Goal: Task Accomplishment & Management: Manage account settings

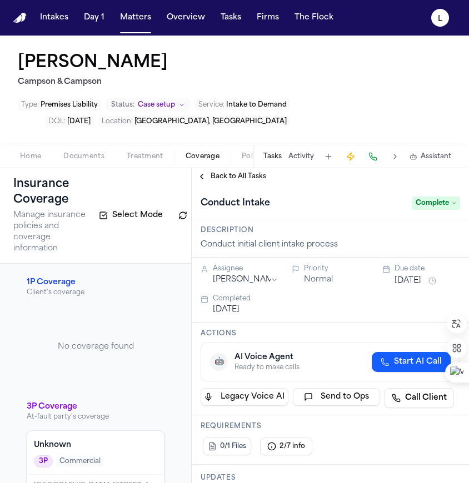
scroll to position [230, 0]
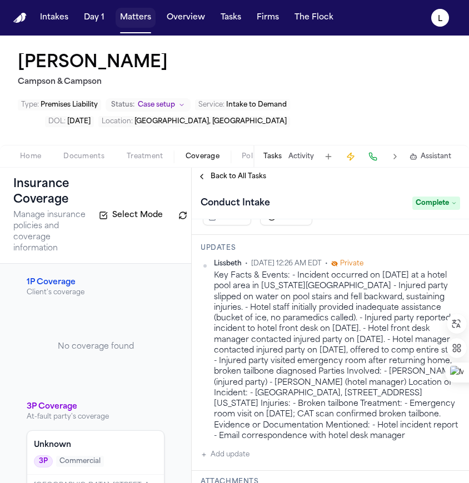
click at [132, 21] on button "Matters" at bounding box center [136, 18] width 40 height 20
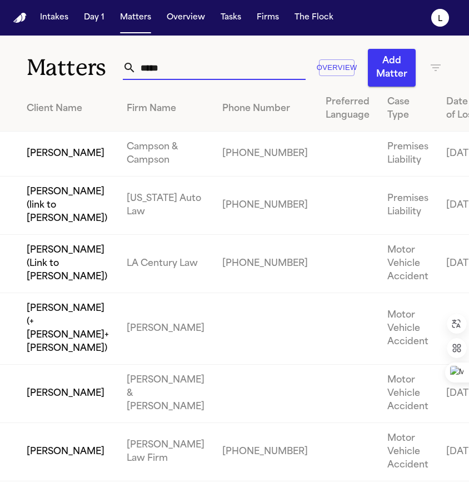
click at [148, 69] on input "*****" at bounding box center [220, 68] width 169 height 24
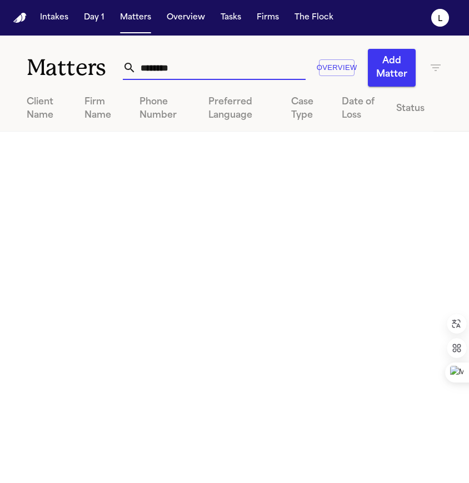
drag, startPoint x: 194, startPoint y: 73, endPoint x: 39, endPoint y: 75, distance: 155.1
click at [39, 74] on div "Matters ******** Overview Add Matter" at bounding box center [234, 61] width 469 height 51
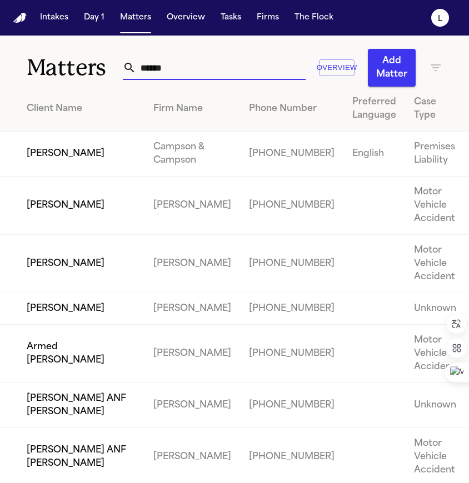
type input "******"
click at [52, 177] on td "[PERSON_NAME]" at bounding box center [72, 154] width 144 height 45
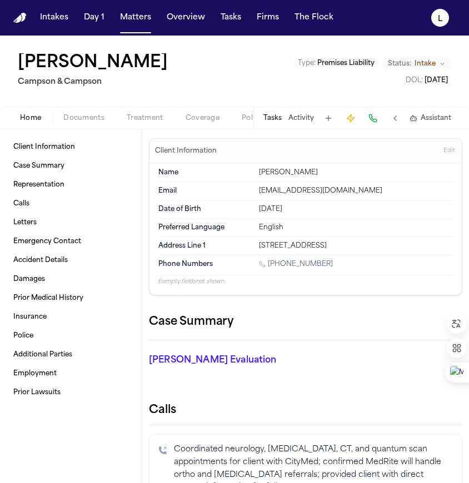
click at [358, 62] on span "Premises Liability" at bounding box center [345, 63] width 57 height 7
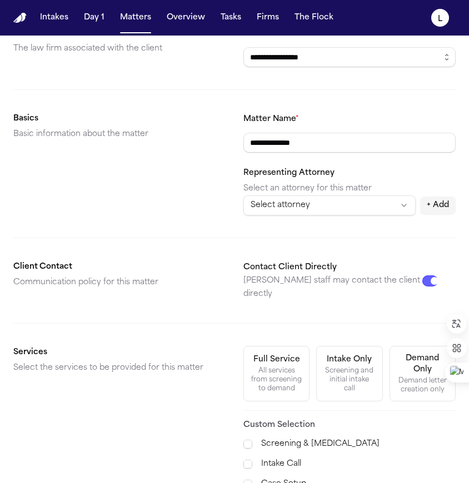
scroll to position [103, 0]
click at [266, 346] on button "Full Service All services from screening to demand" at bounding box center [276, 374] width 66 height 56
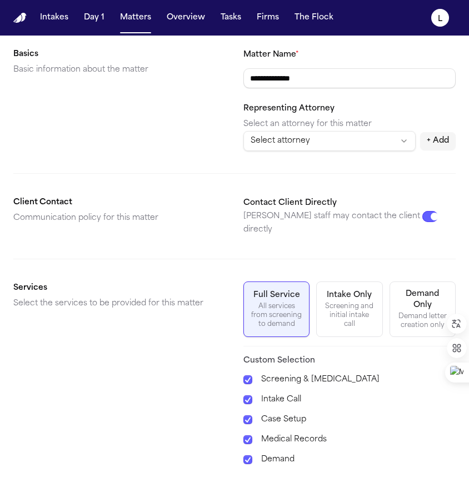
scroll to position [268, 0]
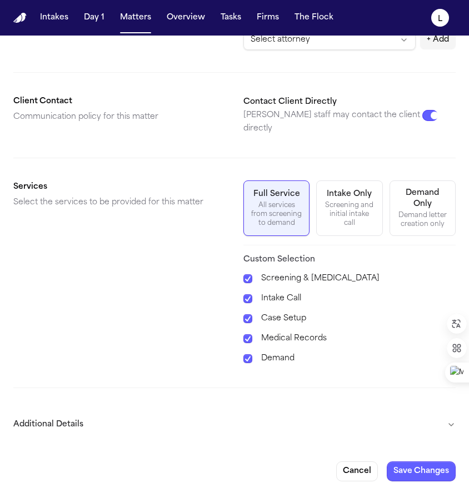
click at [342, 411] on button "Additional Details" at bounding box center [234, 425] width 442 height 29
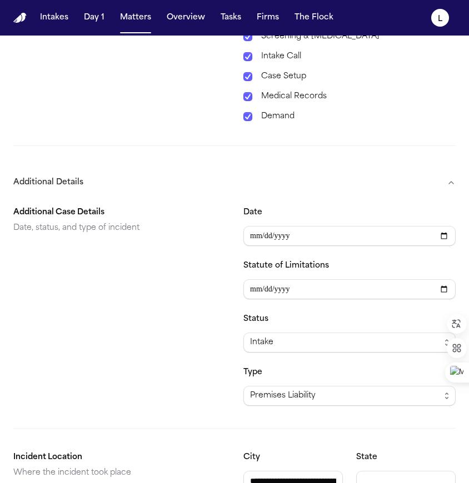
scroll to position [571, 0]
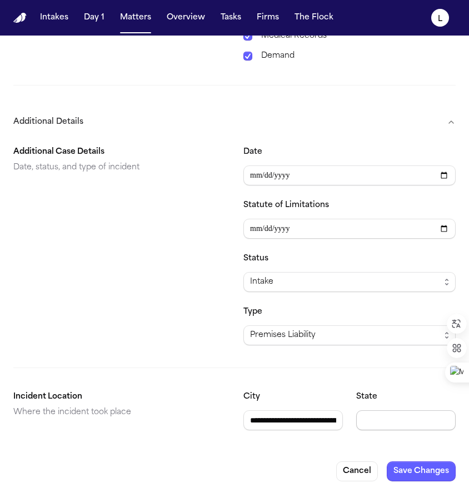
click at [363, 411] on input "State" at bounding box center [405, 421] width 99 height 20
type input "**"
drag, startPoint x: 327, startPoint y: 410, endPoint x: 201, endPoint y: 405, distance: 126.3
click at [201, 405] on section "**********" at bounding box center [234, 411] width 442 height 40
type input "*******"
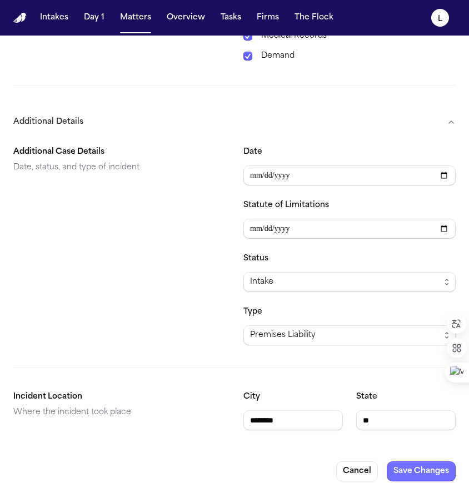
click at [403, 469] on button "Save Changes" at bounding box center [421, 472] width 69 height 20
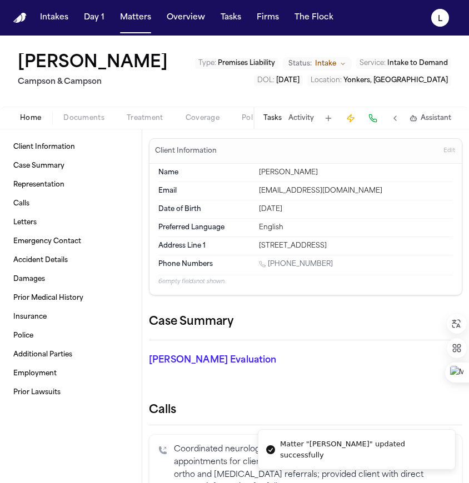
click at [197, 123] on span "Coverage" at bounding box center [203, 118] width 34 height 9
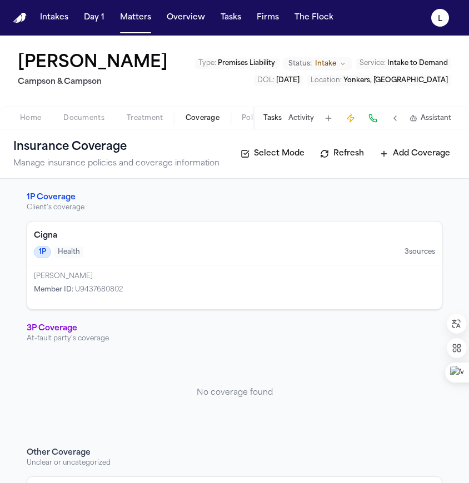
click at [321, 266] on div "Cigna 1P Health 3 source s" at bounding box center [234, 244] width 415 height 44
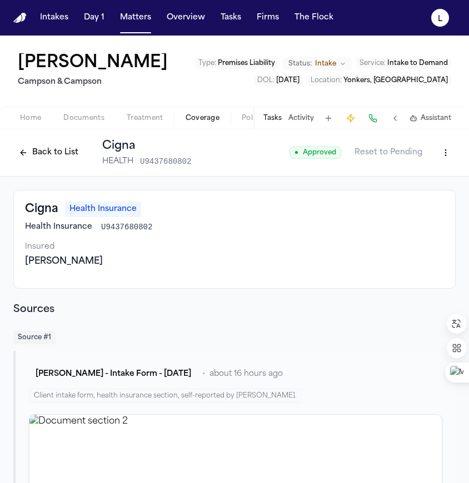
click at [196, 123] on span "Coverage" at bounding box center [203, 118] width 34 height 9
click at [46, 162] on button "Back to List" at bounding box center [48, 153] width 71 height 18
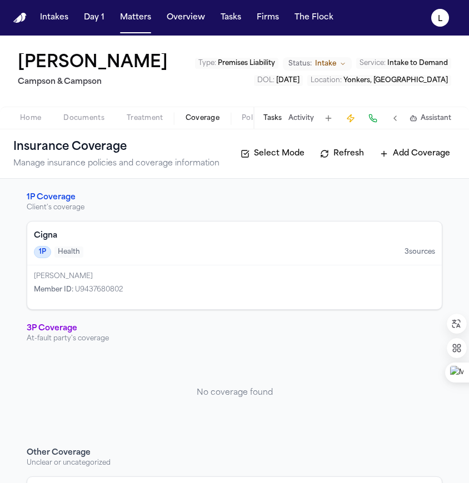
click at [414, 163] on button "Add Coverage" at bounding box center [415, 154] width 82 height 18
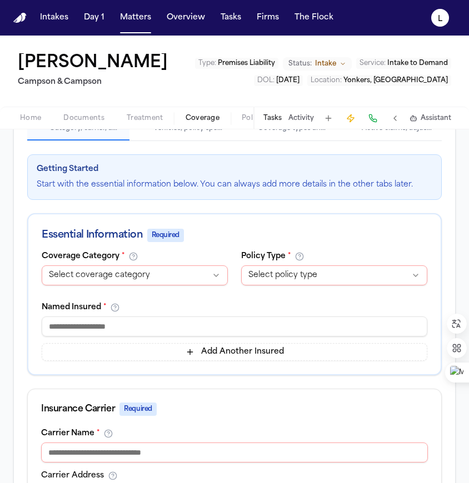
scroll to position [174, 0]
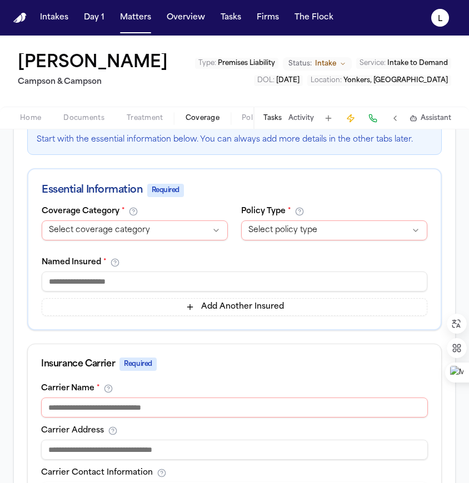
click at [102, 290] on html "**********" at bounding box center [234, 241] width 469 height 483
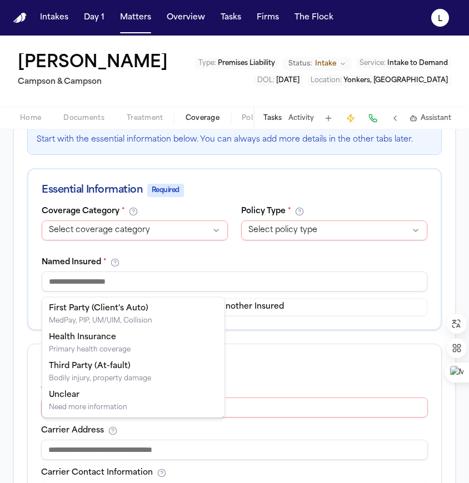
select select "**********"
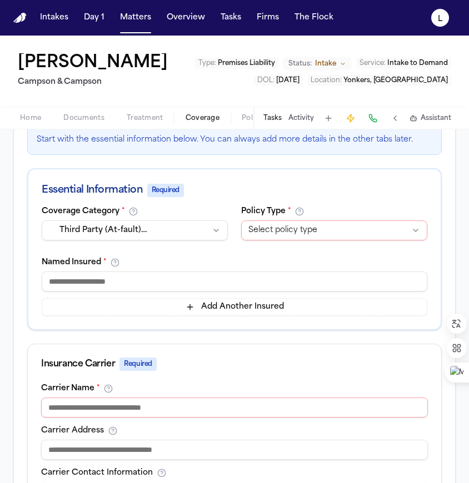
click at [281, 292] on html "Intakes Day 1 Matters Overview Tasks Firms The Flock L Mohammad Ahmed Campson &…" at bounding box center [234, 241] width 469 height 483
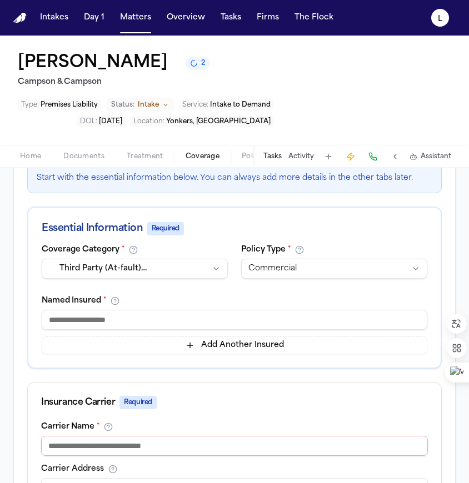
click at [292, 283] on html "Intakes Day 1 Matters Overview Tasks Firms The Flock L Mohammad Ahmed 2 Campson…" at bounding box center [234, 241] width 469 height 483
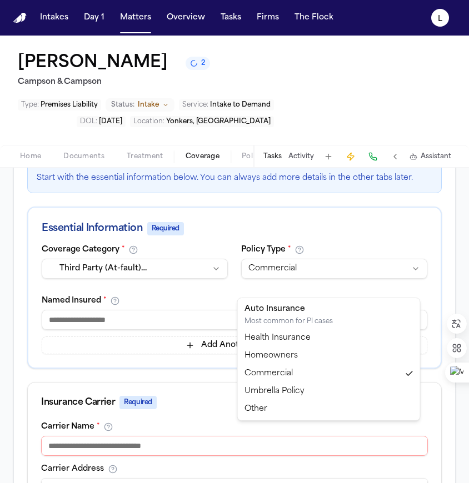
select select "*****"
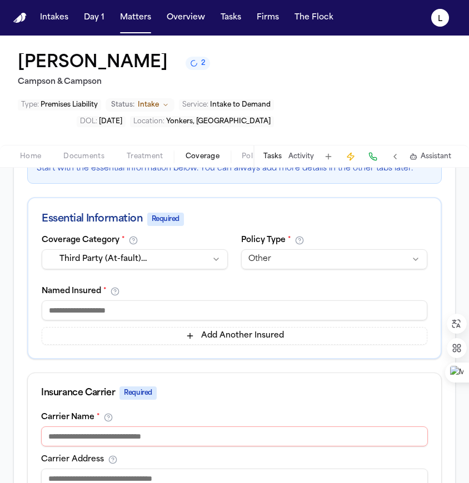
scroll to position [183, 0]
click at [81, 321] on input at bounding box center [235, 311] width 386 height 20
click at [99, 321] on input "*******" at bounding box center [235, 311] width 386 height 20
type input "********"
click at [88, 447] on input at bounding box center [234, 437] width 387 height 20
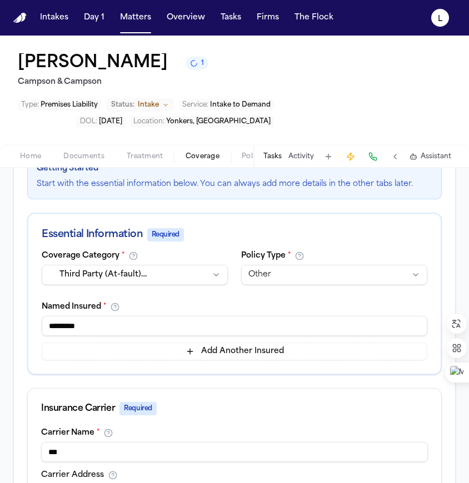
type input "*******"
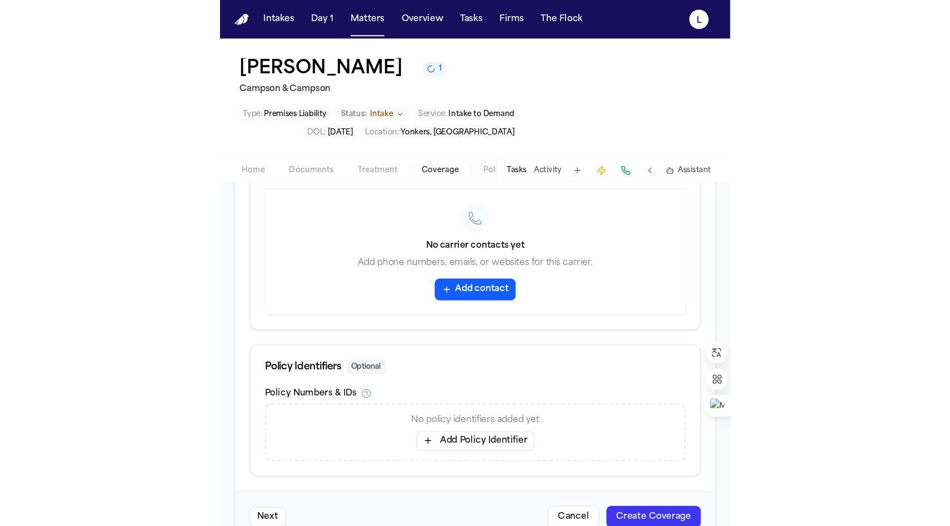
scroll to position [605, 0]
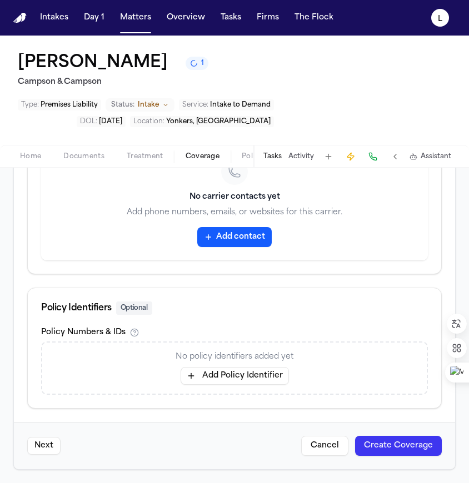
click at [377, 445] on button "Create Coverage" at bounding box center [398, 446] width 87 height 20
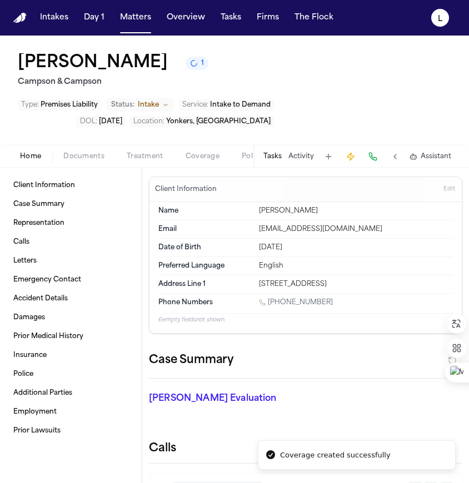
click at [39, 160] on span "Home" at bounding box center [30, 156] width 21 height 9
click at [393, 285] on div "20 Water Grant st 570 Yonkers NY 10701" at bounding box center [356, 284] width 194 height 9
drag, startPoint x: 393, startPoint y: 286, endPoint x: 256, endPoint y: 291, distance: 137.4
click at [256, 291] on div "Address Line 1 20 Water Grant st 570 Yonkers NY 10701" at bounding box center [305, 285] width 295 height 18
drag, startPoint x: 255, startPoint y: 283, endPoint x: 401, endPoint y: 291, distance: 146.9
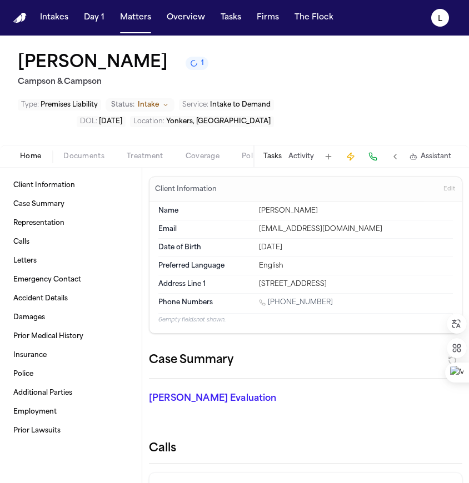
click at [401, 291] on div "Address Line 1 20 Water Grant st 570 Yonkers NY 10701" at bounding box center [305, 285] width 295 height 18
copy div "20 Water Grant st 570 Yonkers NY 10701"
click at [395, 156] on button at bounding box center [395, 157] width 16 height 16
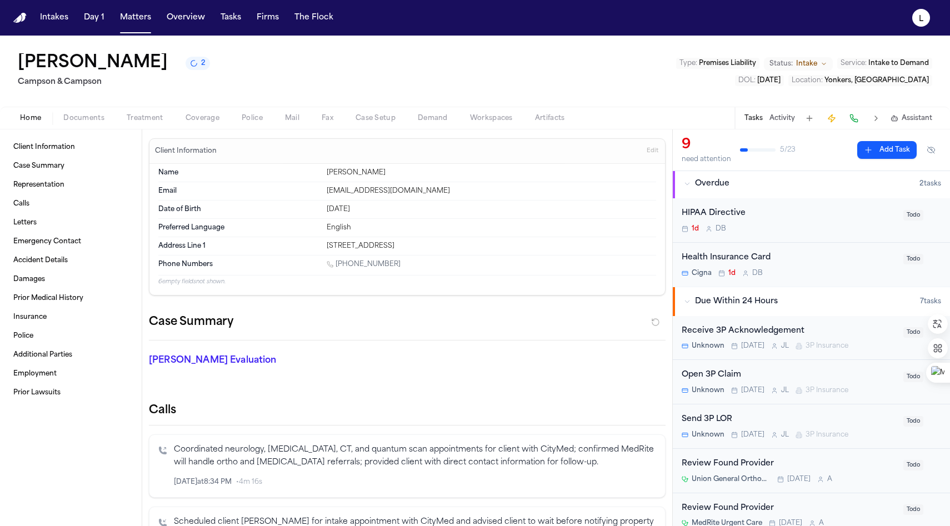
scroll to position [2, 0]
click at [468, 263] on div "Health Insurance Card" at bounding box center [789, 257] width 215 height 13
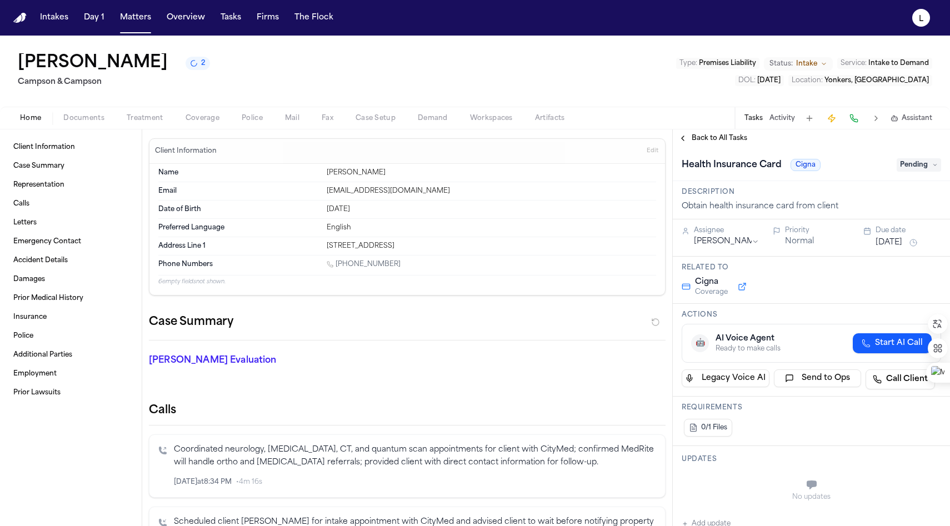
click at [468, 141] on span "Back to All Tasks" at bounding box center [720, 138] width 56 height 9
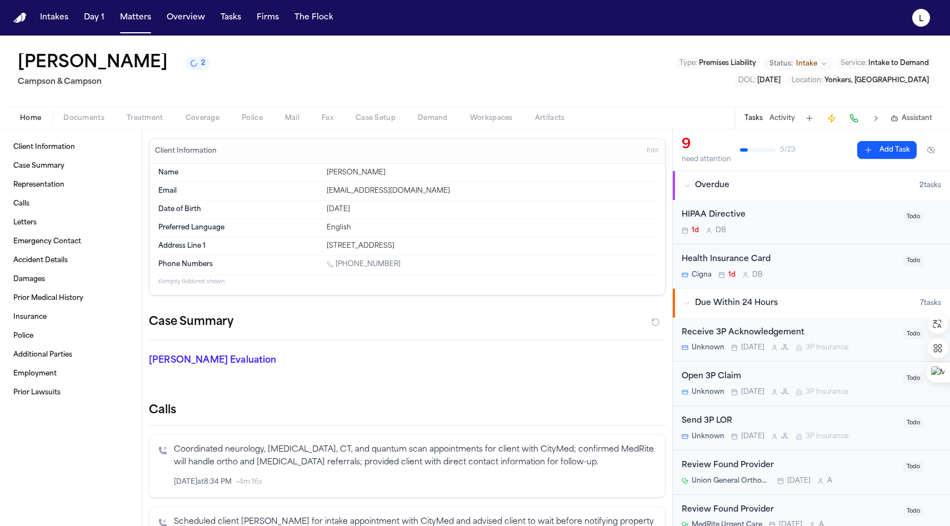
click at [468, 223] on div "HIPAA Directive 1d D B" at bounding box center [789, 222] width 215 height 26
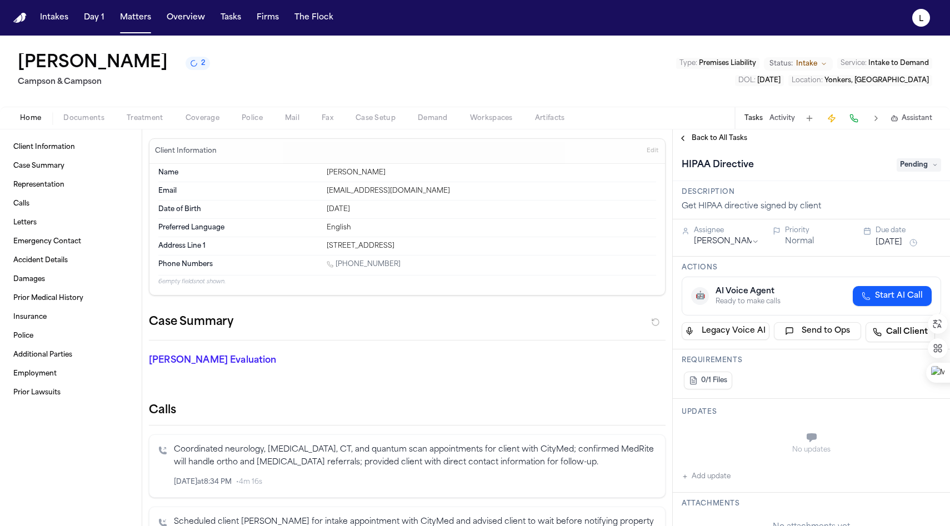
click at [468, 169] on span "Pending" at bounding box center [919, 164] width 44 height 13
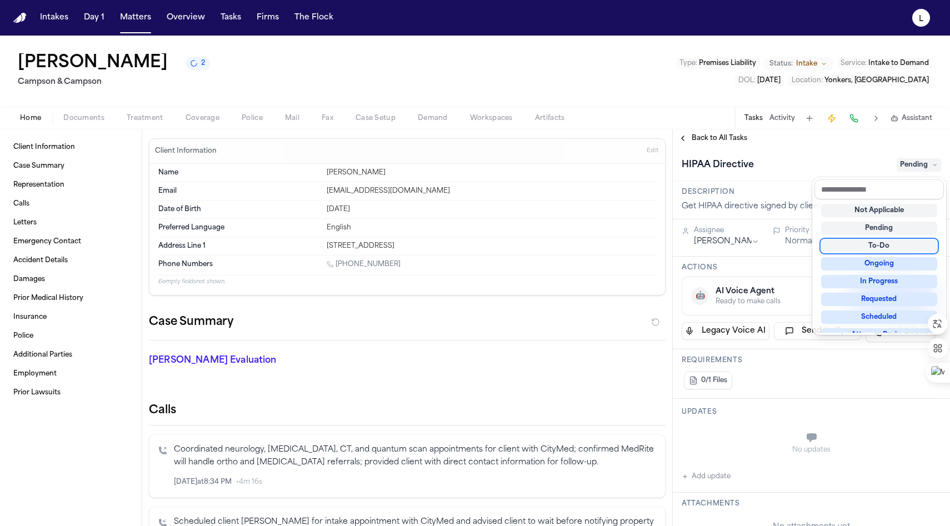
click at [468, 248] on div "To-Do" at bounding box center [879, 246] width 116 height 13
click at [468, 185] on div "**********" at bounding box center [811, 336] width 277 height 379
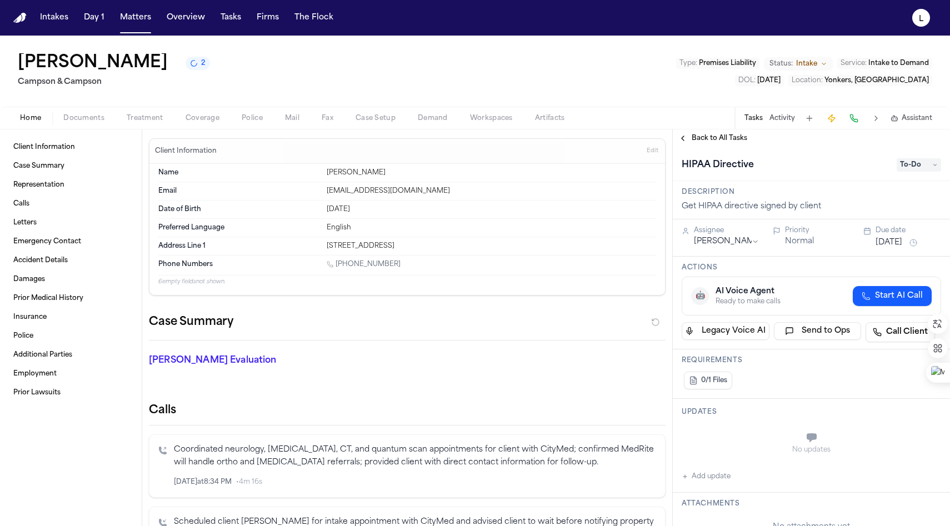
click at [468, 242] on button "Normal" at bounding box center [799, 241] width 29 height 11
click at [468, 243] on button "Urgent" at bounding box center [798, 241] width 27 height 11
click at [468, 244] on html "Intakes Day 1 Matters Overview Tasks Firms The Flock L Mohammad Ahmed 2 Campson…" at bounding box center [475, 263] width 950 height 526
click at [468, 132] on div "Back to All Tasks" at bounding box center [811, 138] width 277 height 18
click at [468, 138] on span "Back to All Tasks" at bounding box center [720, 138] width 56 height 9
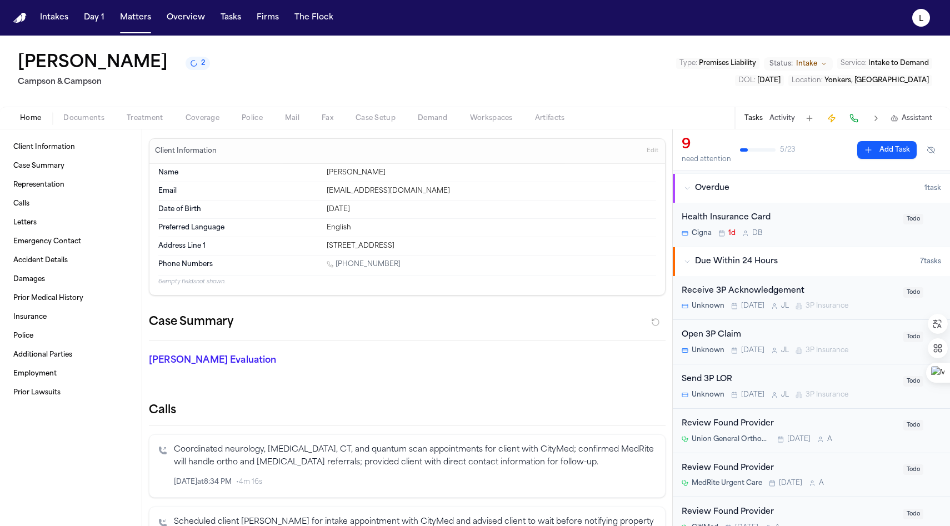
scroll to position [86, 0]
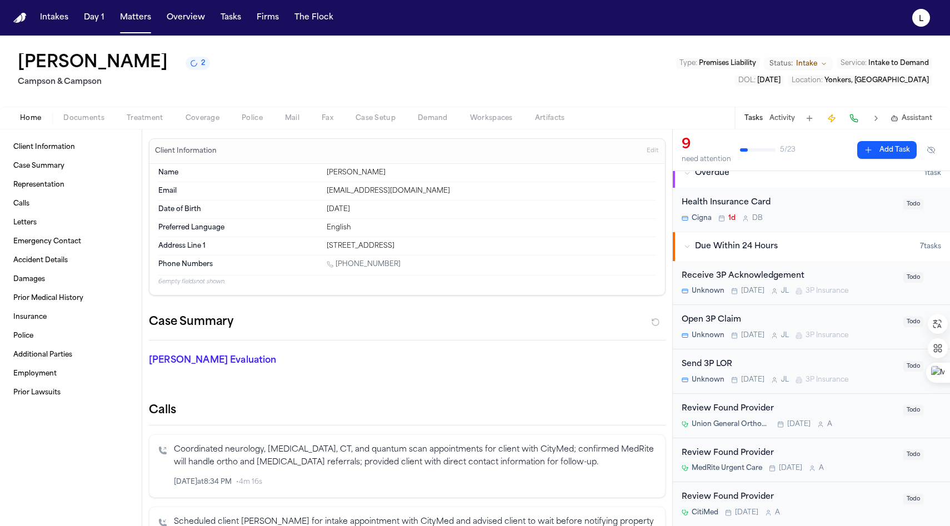
click at [468, 317] on div "Open 3P Claim" at bounding box center [789, 320] width 215 height 13
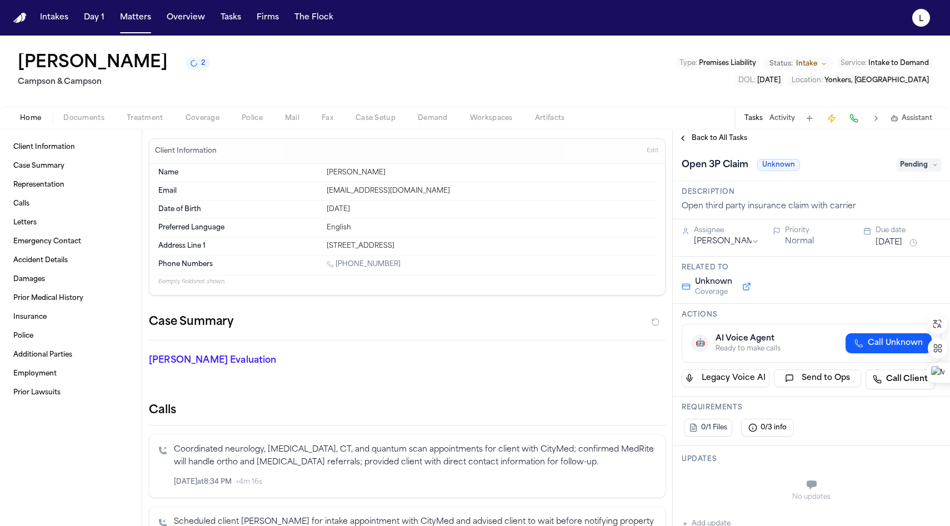
click at [468, 138] on button "Back to All Tasks" at bounding box center [713, 138] width 80 height 9
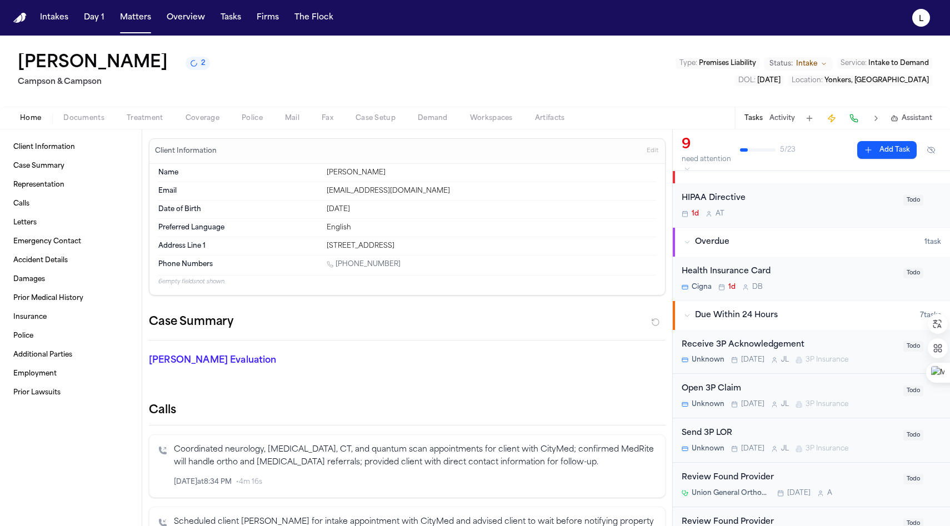
scroll to position [107, 0]
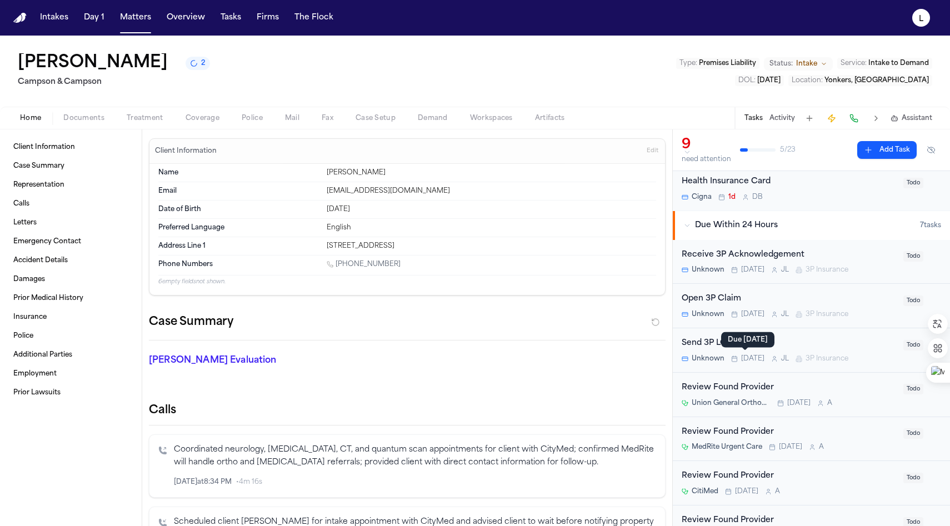
click at [468, 347] on div "Due today Due today" at bounding box center [747, 340] width 53 height 16
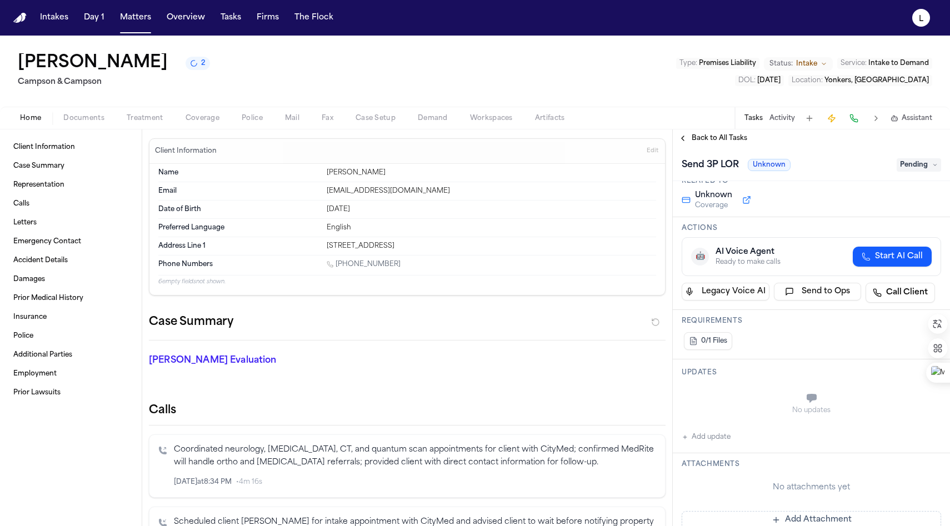
scroll to position [132, 0]
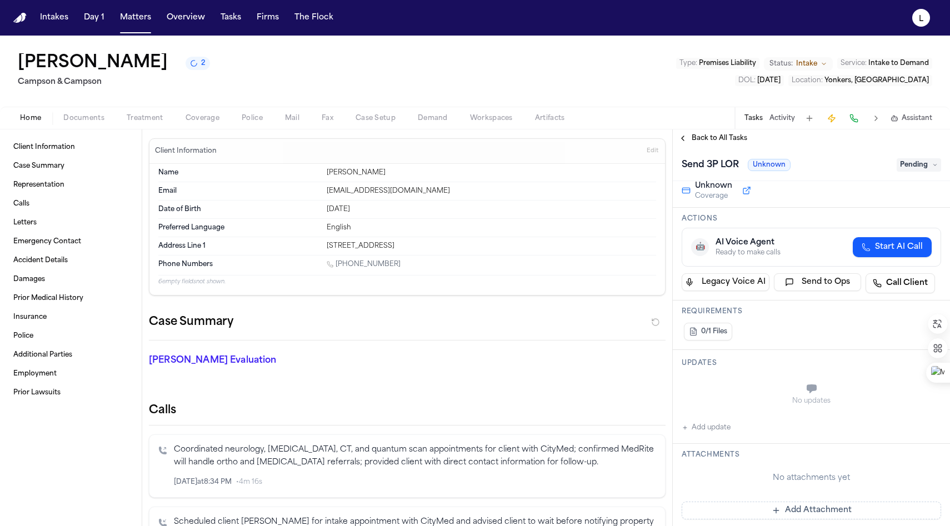
click at [468, 433] on button "Add update" at bounding box center [706, 427] width 49 height 13
click at [468, 387] on textarea "Add your update" at bounding box center [818, 390] width 237 height 22
paste textarea "**********"
type textarea "**********"
click at [468, 416] on button "Add" at bounding box center [925, 416] width 23 height 13
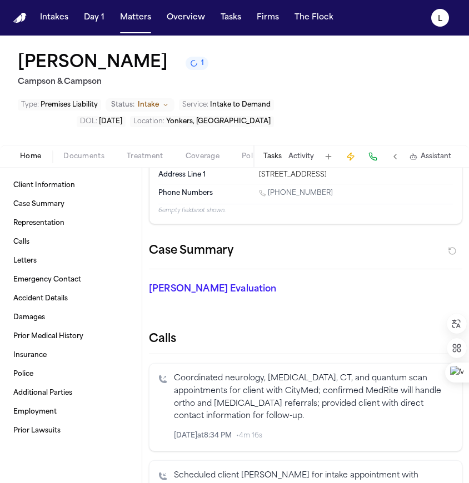
scroll to position [133, 0]
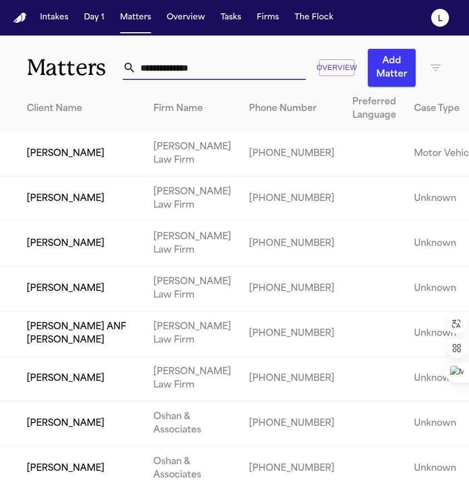
click at [183, 72] on input "text" at bounding box center [220, 68] width 169 height 24
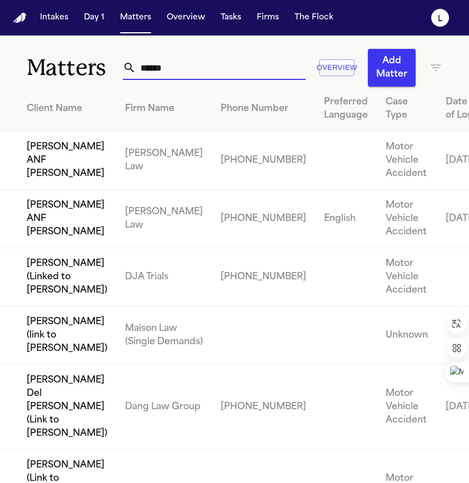
click at [183, 73] on input "******" at bounding box center [220, 68] width 169 height 24
drag, startPoint x: 183, startPoint y: 73, endPoint x: 83, endPoint y: 76, distance: 99.5
click at [83, 76] on div "Matters ****** Overview Add Matter" at bounding box center [234, 61] width 469 height 51
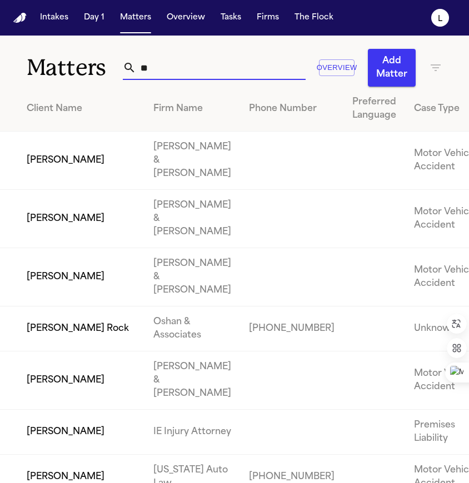
type input "*"
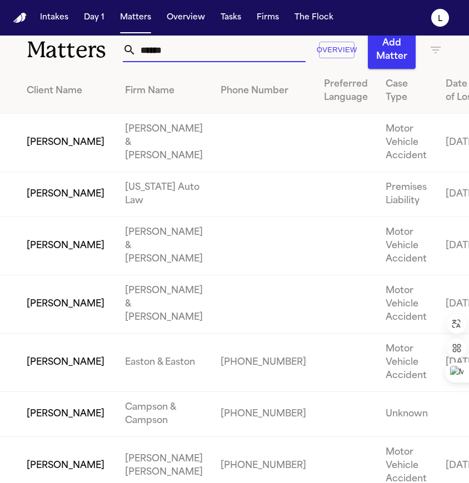
scroll to position [29, 0]
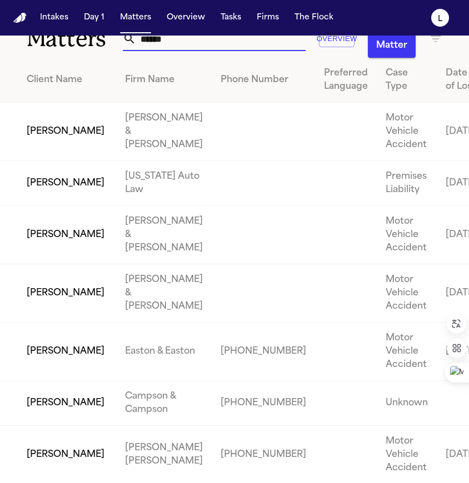
type input "******"
click at [53, 423] on td "[PERSON_NAME]" at bounding box center [58, 403] width 116 height 45
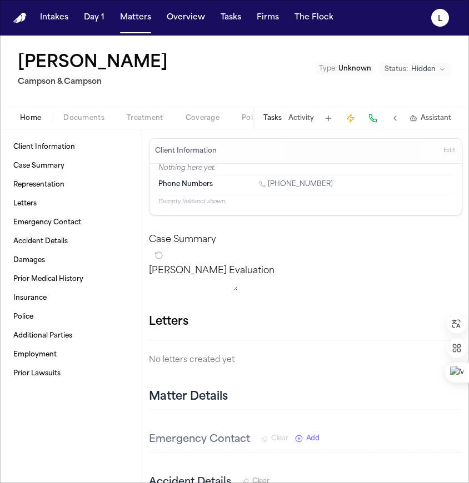
click at [83, 110] on div "Home Documents Treatment Coverage Police Mail Fax Case Setup Demand Workspaces …" at bounding box center [234, 118] width 469 height 22
click at [82, 117] on span "Documents" at bounding box center [83, 118] width 41 height 9
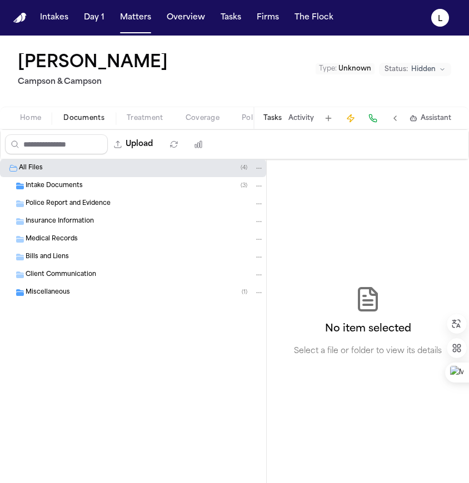
click at [63, 193] on div "Intake Documents ( 3 )" at bounding box center [133, 186] width 266 height 18
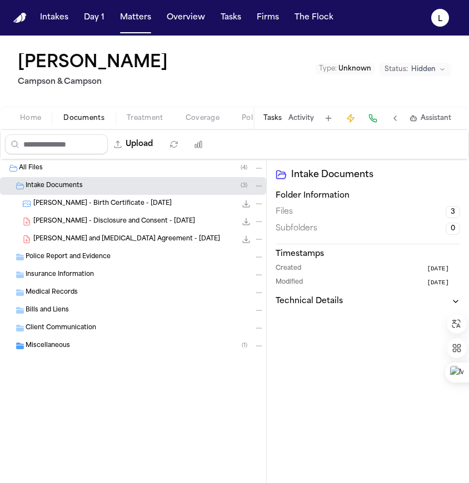
click at [81, 205] on span "D. Thomas - Birth Certificate - 6.13.62" at bounding box center [102, 204] width 138 height 9
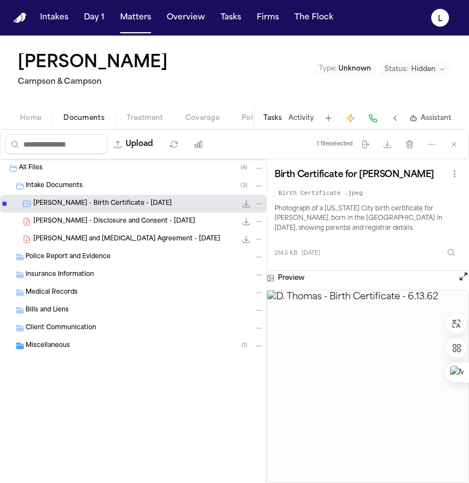
click at [73, 225] on span "D. Thomas - Disclosure and Consent - 4.14.25" at bounding box center [114, 221] width 162 height 9
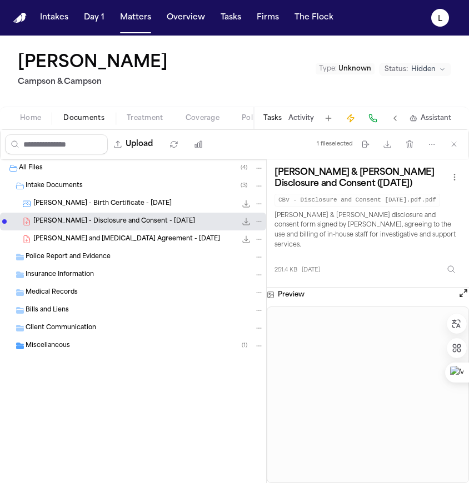
click at [72, 237] on span "D. Thomas - Intake and Retainer Agreement - 8.4.25" at bounding box center [126, 239] width 187 height 9
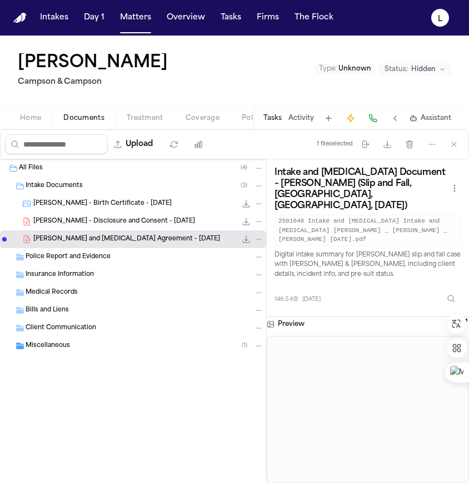
click at [50, 345] on span "Miscellaneous" at bounding box center [48, 346] width 44 height 9
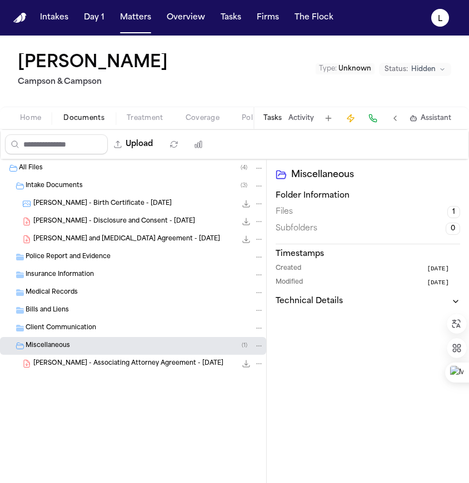
click at [61, 363] on span "D. Thomas - Associating Attorney Agreement - 4.14.25" at bounding box center [128, 364] width 190 height 9
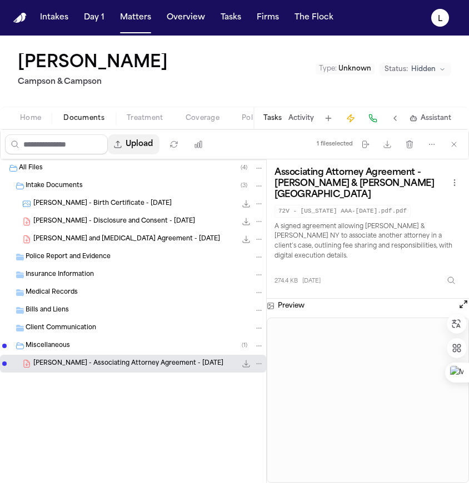
click at [147, 152] on button "Upload" at bounding box center [134, 144] width 52 height 20
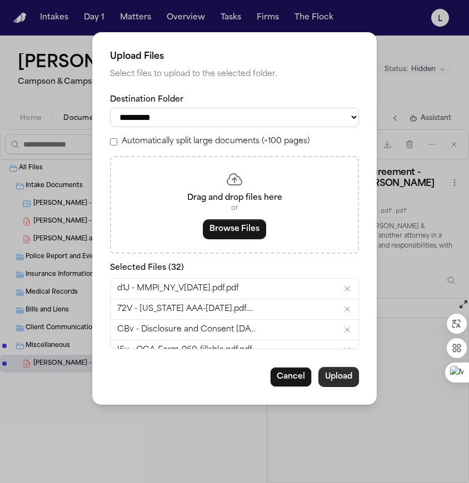
click at [343, 381] on button "Upload" at bounding box center [338, 377] width 41 height 20
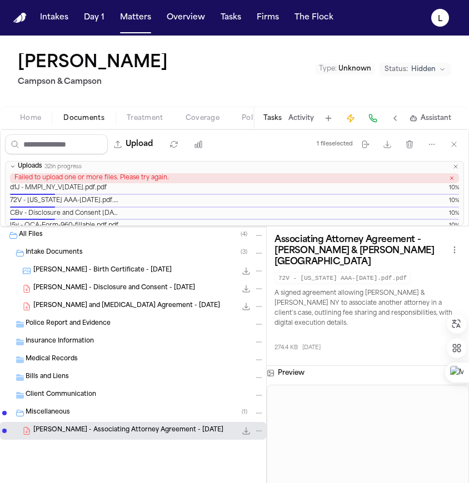
click at [359, 68] on span "Unknown" at bounding box center [354, 69] width 33 height 7
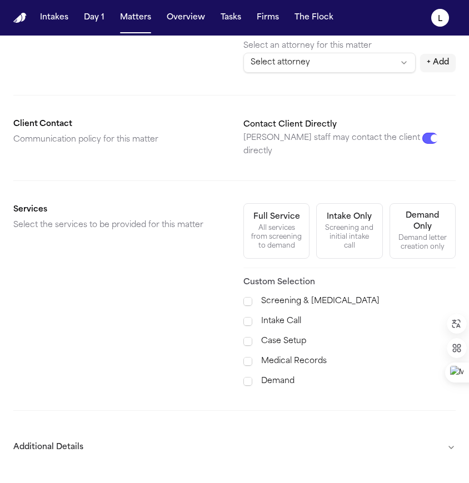
click at [287, 212] on div "Full Service" at bounding box center [276, 217] width 47 height 11
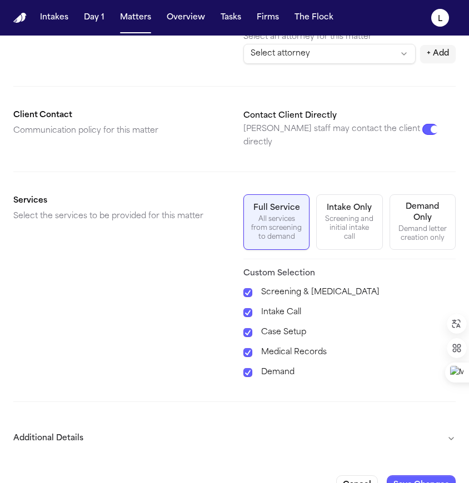
scroll to position [268, 0]
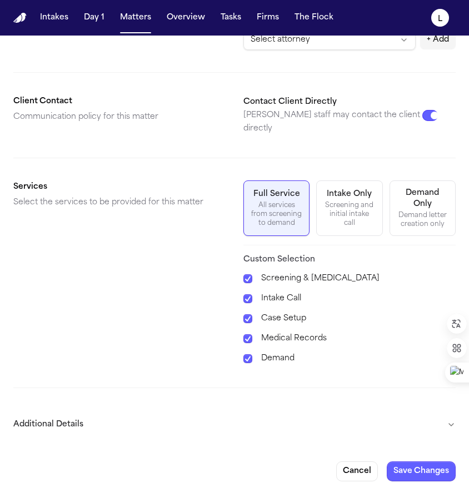
click at [428, 411] on button "Additional Details" at bounding box center [234, 425] width 442 height 29
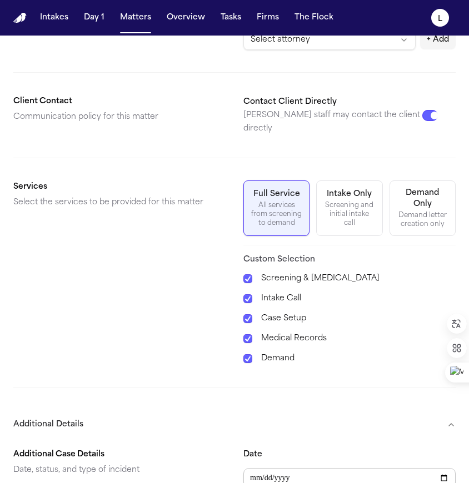
click at [257, 468] on input "Date" at bounding box center [349, 478] width 212 height 20
type input "**********"
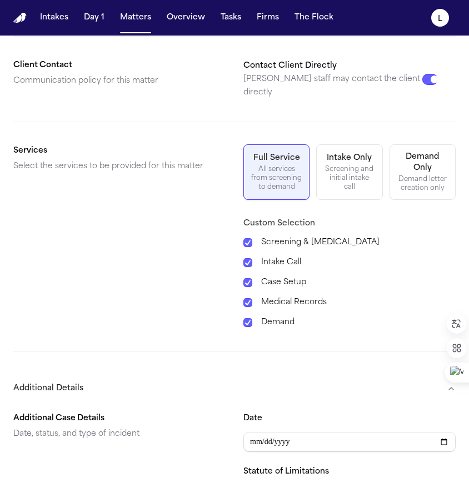
scroll to position [571, 0]
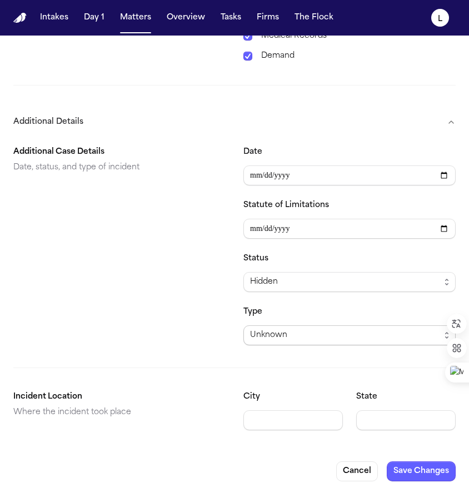
click at [282, 329] on span "Unknown" at bounding box center [268, 335] width 37 height 13
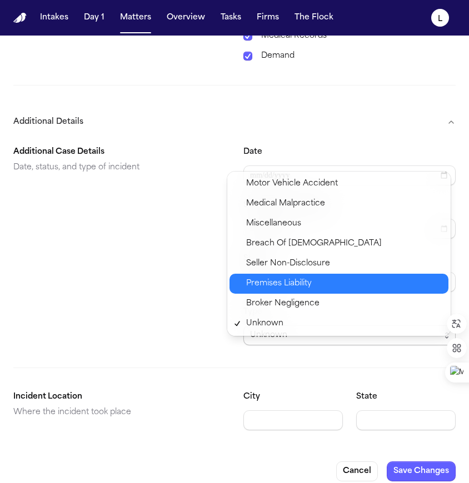
click at [266, 287] on span "Premises Liability" at bounding box center [279, 283] width 66 height 13
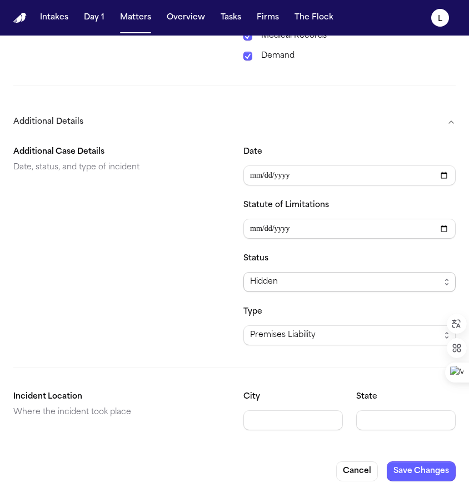
click at [282, 276] on div "Hidden" at bounding box center [345, 282] width 190 height 13
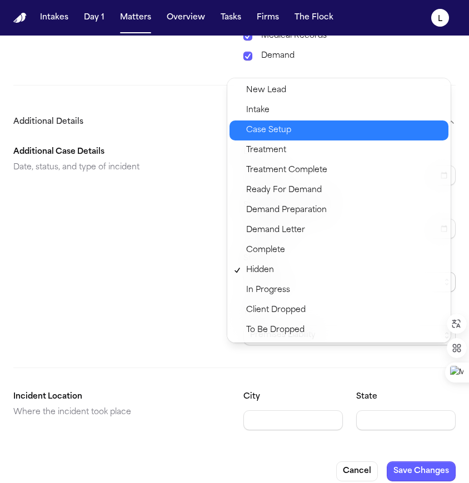
click at [265, 131] on span "Case Setup" at bounding box center [268, 130] width 45 height 13
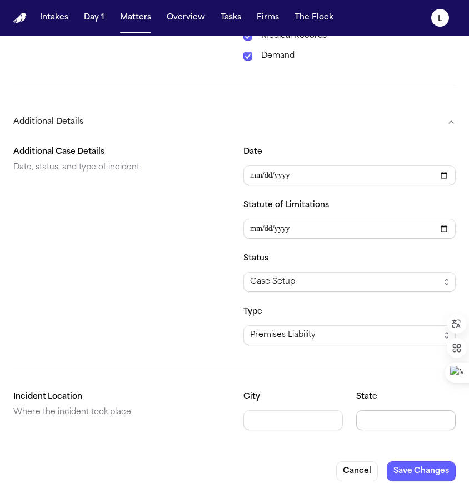
click at [373, 411] on input "State" at bounding box center [405, 421] width 99 height 20
type input "**"
click at [309, 412] on input "City" at bounding box center [292, 421] width 99 height 20
type input "*****"
click at [416, 462] on button "Save Changes" at bounding box center [421, 472] width 69 height 20
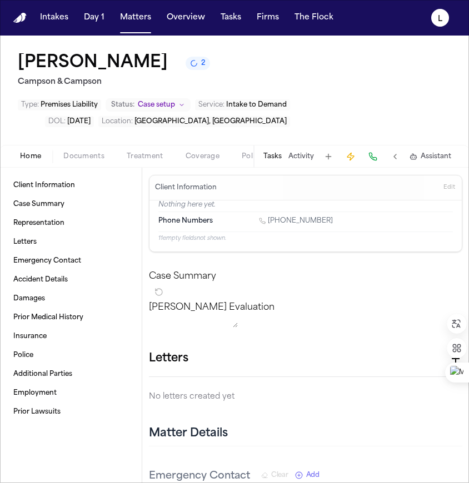
scroll to position [2, 0]
click at [192, 158] on span "Coverage" at bounding box center [203, 156] width 34 height 9
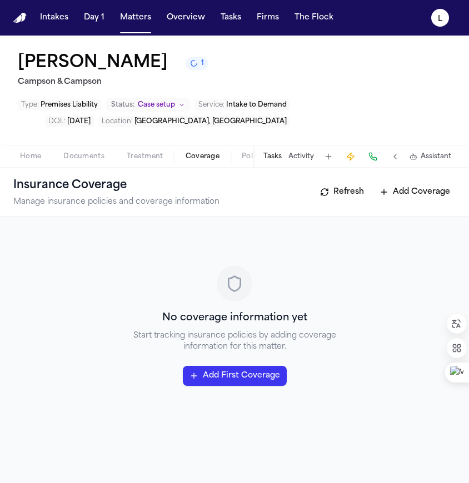
click at [232, 380] on button "Add First Coverage" at bounding box center [235, 376] width 104 height 20
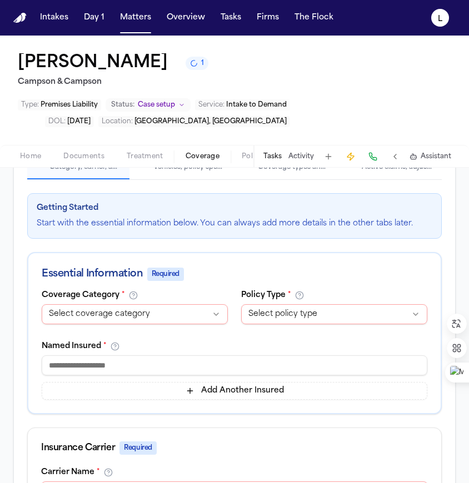
scroll to position [210, 0]
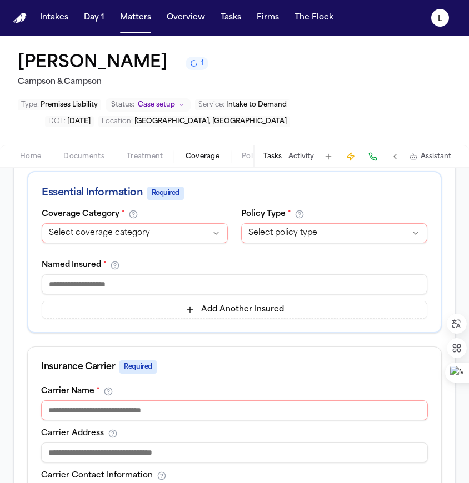
click at [147, 255] on html "**********" at bounding box center [234, 241] width 469 height 483
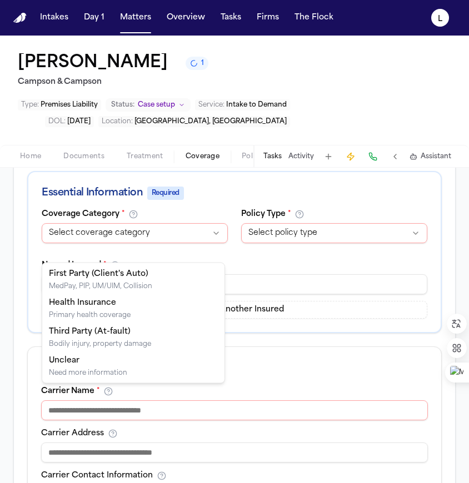
select select "**********"
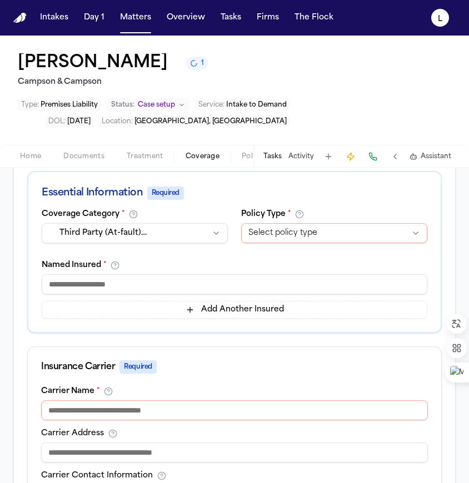
click at [291, 252] on html "Intakes Day 1 Matters Overview Tasks Firms The Flock L Drislia Thomas 1 Campson…" at bounding box center [234, 241] width 469 height 483
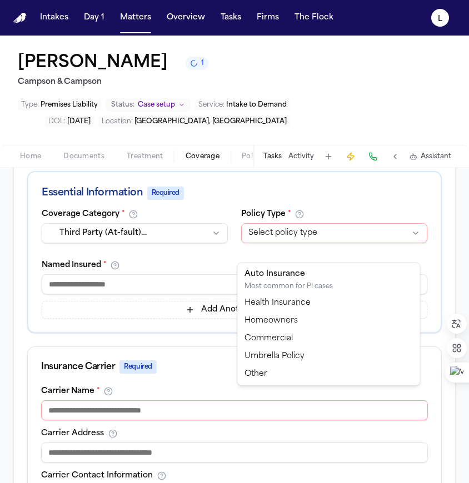
select select "*****"
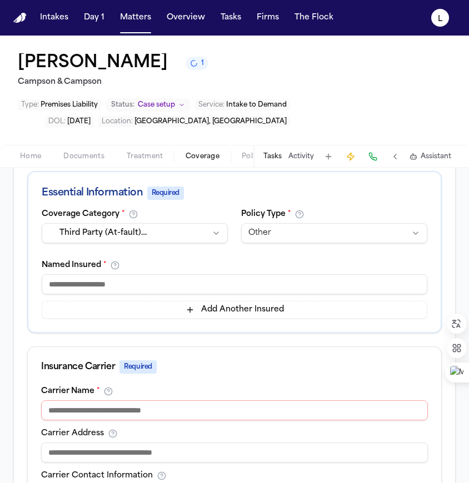
click at [98, 295] on input at bounding box center [235, 285] width 386 height 20
paste input "**********"
type input "**********"
click at [295, 253] on html "Intakes Day 1 Matters Overview Tasks Firms The Flock L Drislia Thomas 1 Campson…" at bounding box center [234, 241] width 469 height 483
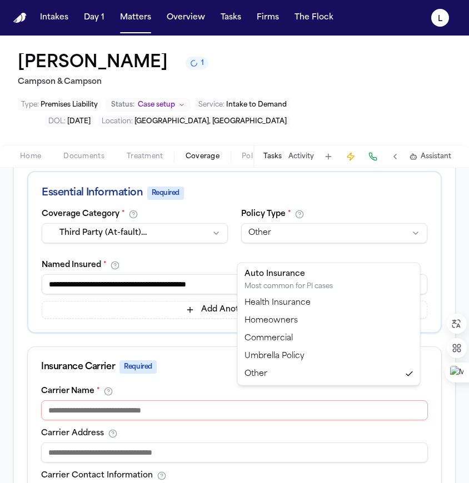
select select "**********"
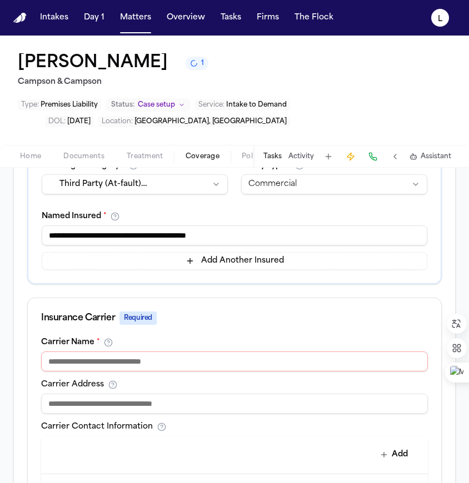
scroll to position [263, 0]
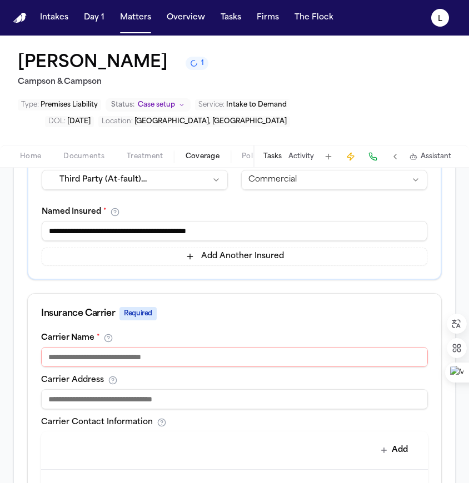
click at [59, 367] on input at bounding box center [234, 357] width 387 height 20
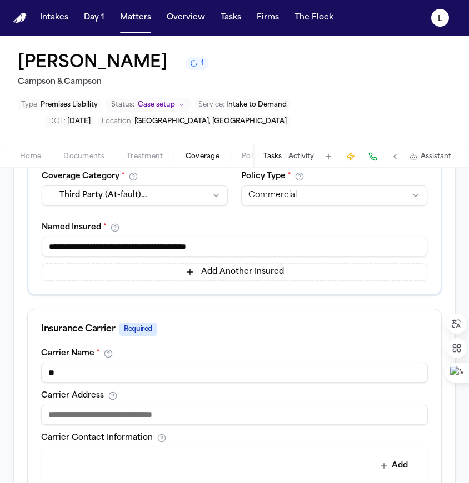
type input "*******"
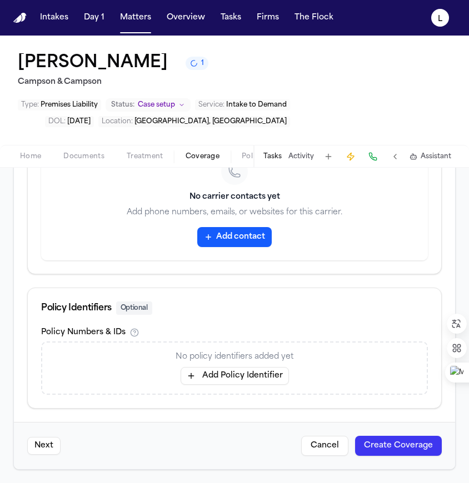
scroll to position [605, 0]
click at [378, 448] on button "Create Coverage" at bounding box center [398, 446] width 87 height 20
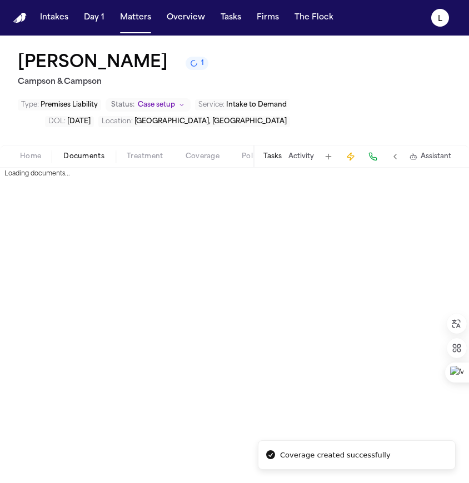
click at [86, 160] on span "Documents" at bounding box center [83, 156] width 41 height 9
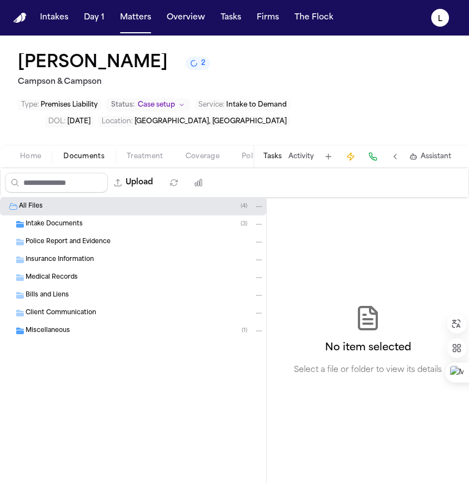
click at [38, 228] on span "Intake Documents" at bounding box center [54, 224] width 57 height 9
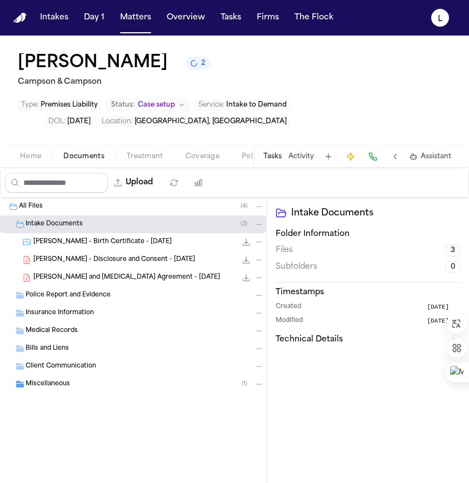
click at [49, 298] on span "Police Report and Evidence" at bounding box center [68, 295] width 85 height 9
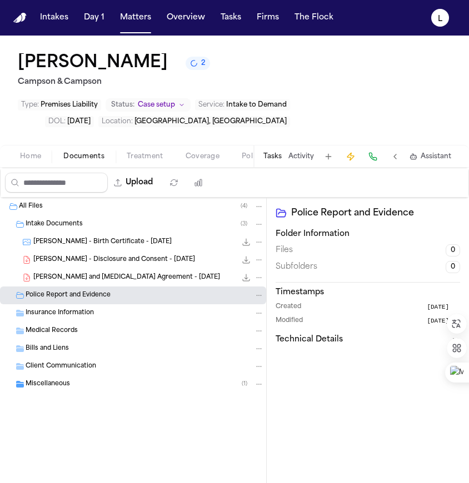
click at [37, 387] on span "Miscellaneous" at bounding box center [48, 384] width 44 height 9
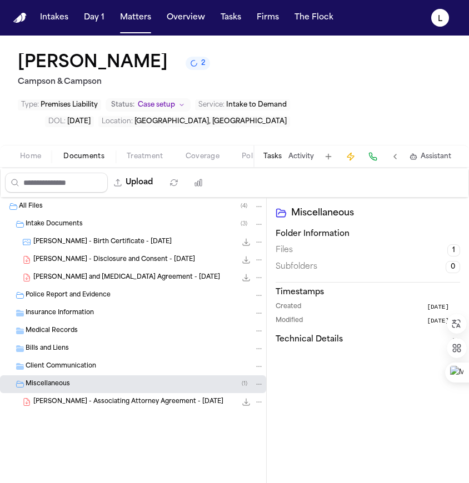
click at [54, 321] on div "Insurance Information" at bounding box center [133, 314] width 266 height 18
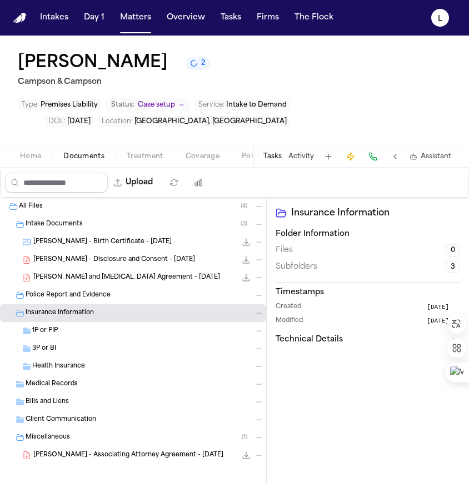
click at [56, 351] on div "3P or BI" at bounding box center [148, 349] width 232 height 10
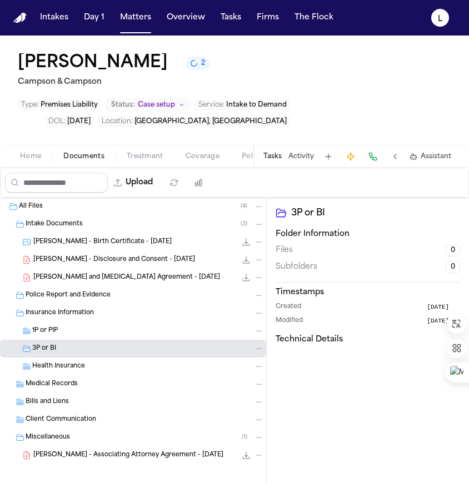
click at [56, 365] on span "Health Insurance" at bounding box center [58, 366] width 53 height 9
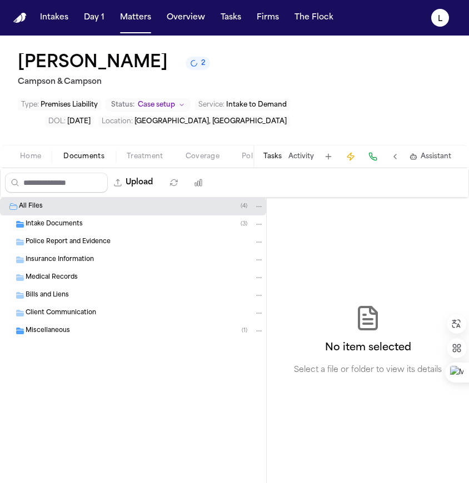
click at [398, 161] on button at bounding box center [395, 157] width 16 height 16
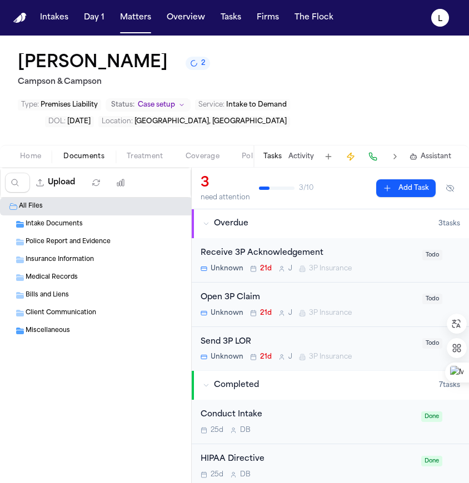
click at [322, 336] on div "Send 3P LOR Unknown 21d J 3P Insurance Todo" at bounding box center [330, 349] width 277 height 44
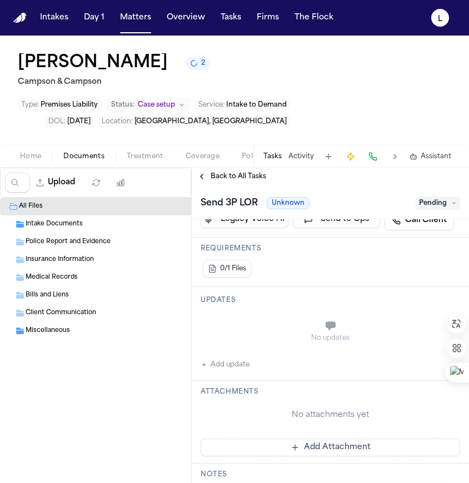
scroll to position [272, 0]
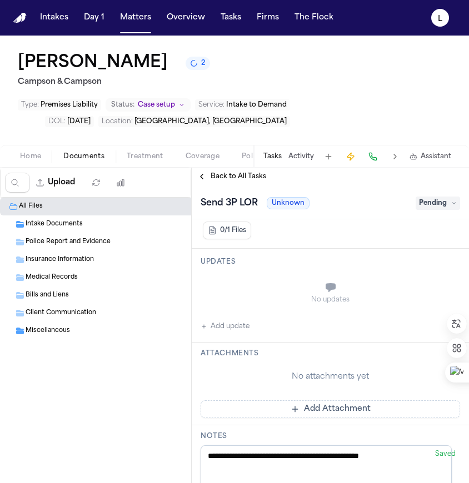
click at [211, 328] on button "Add update" at bounding box center [225, 326] width 49 height 13
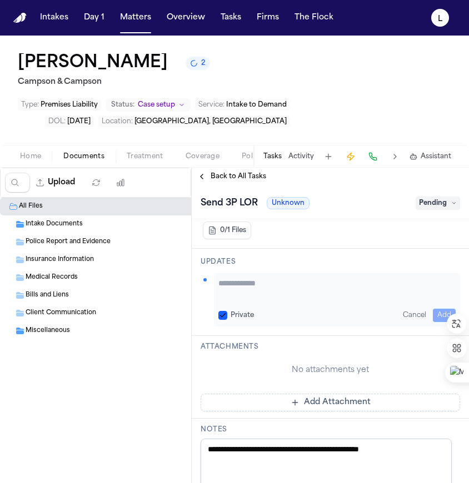
click at [240, 287] on textarea "Add your update" at bounding box center [336, 289] width 237 height 22
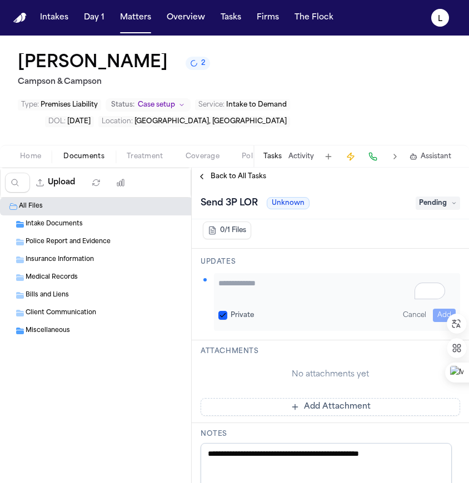
paste textarea "**********"
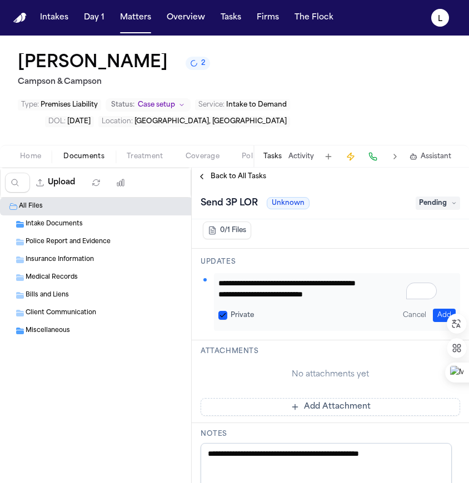
scroll to position [12, 0]
type textarea "**********"
click at [433, 318] on button "Add" at bounding box center [444, 315] width 23 height 13
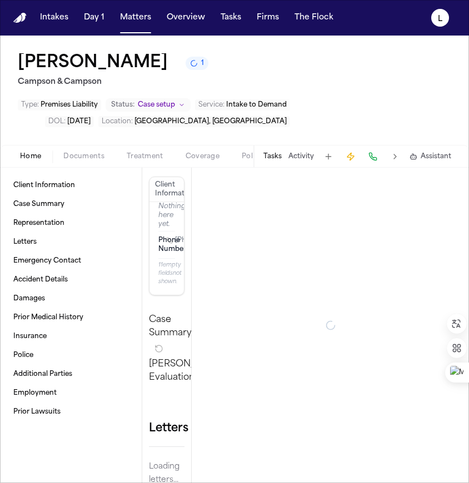
click at [37, 158] on span "Home" at bounding box center [30, 156] width 21 height 9
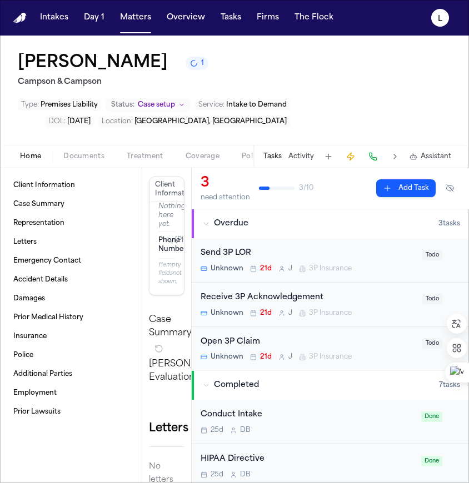
click at [391, 156] on button at bounding box center [395, 157] width 16 height 16
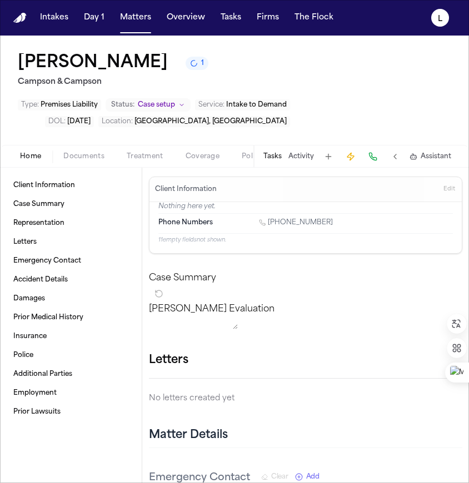
click at [443, 192] on span "Edit" at bounding box center [449, 190] width 12 height 8
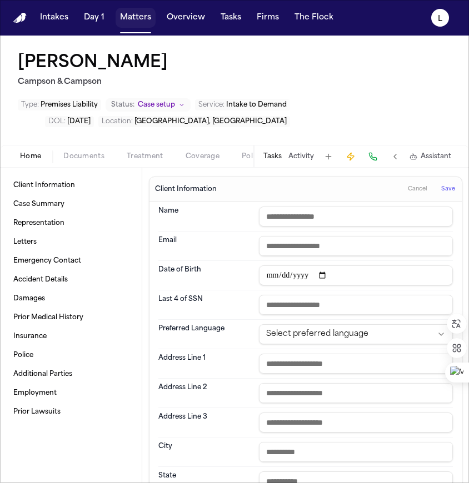
click at [133, 16] on button "Matters" at bounding box center [136, 18] width 40 height 20
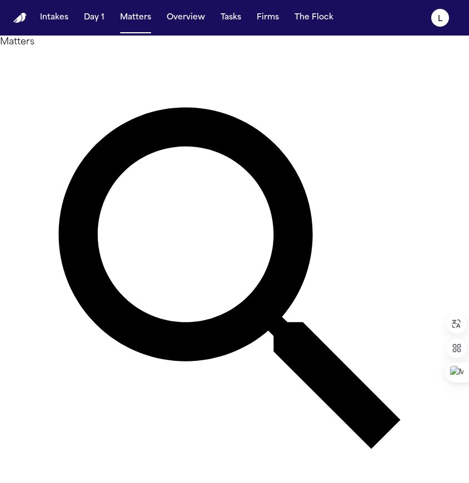
type input "****"
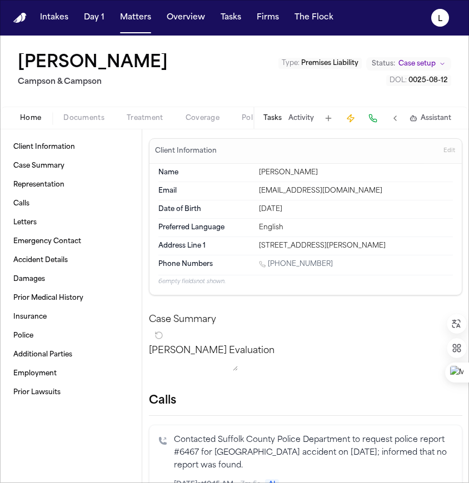
click at [400, 120] on button at bounding box center [395, 119] width 16 height 16
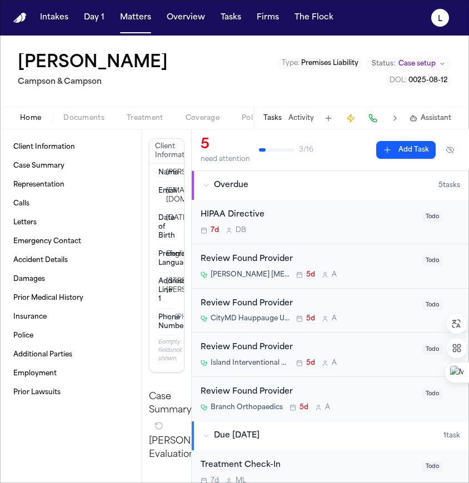
click at [226, 77] on div "[PERSON_NAME] & [PERSON_NAME] Type : Premises Liability Status: Case setup DOL …" at bounding box center [234, 71] width 469 height 71
click at [343, 64] on span "Premises Liability" at bounding box center [329, 63] width 57 height 7
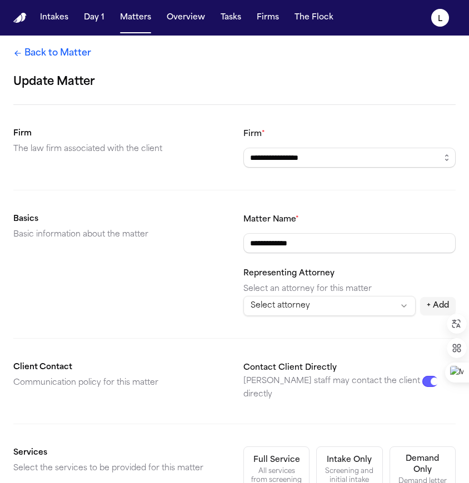
scroll to position [205, 0]
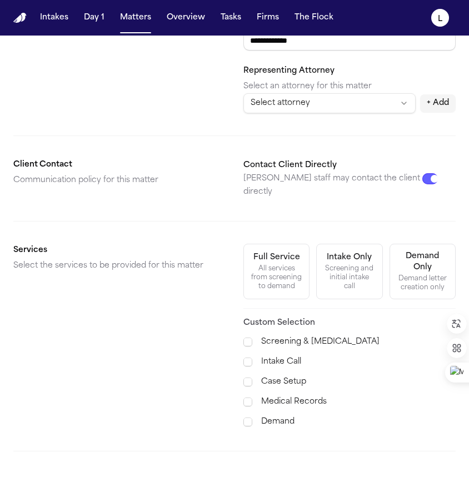
click at [282, 252] on div "Full Service" at bounding box center [276, 257] width 47 height 11
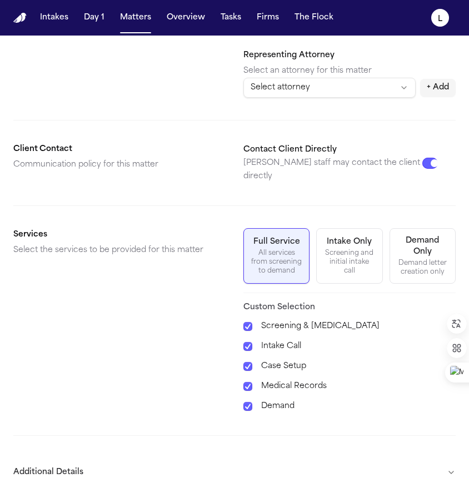
scroll to position [268, 0]
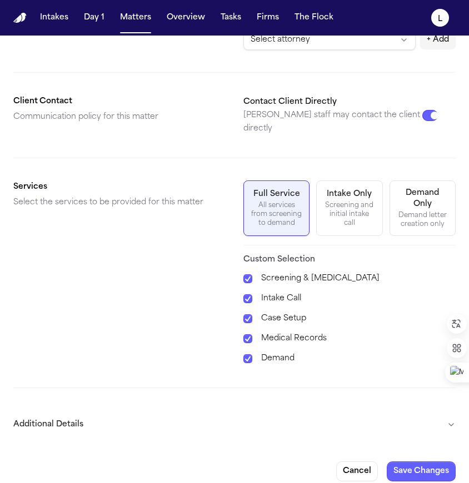
click at [430, 414] on button "Additional Details" at bounding box center [234, 425] width 442 height 29
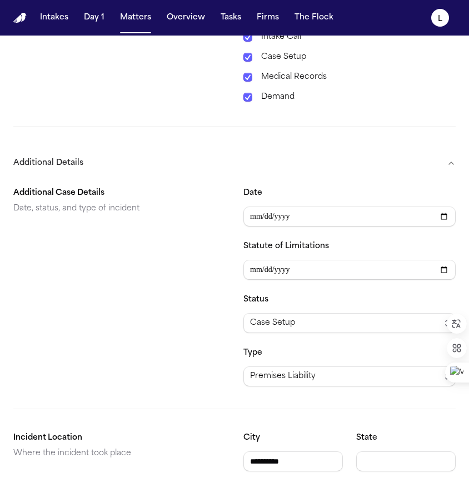
scroll to position [571, 0]
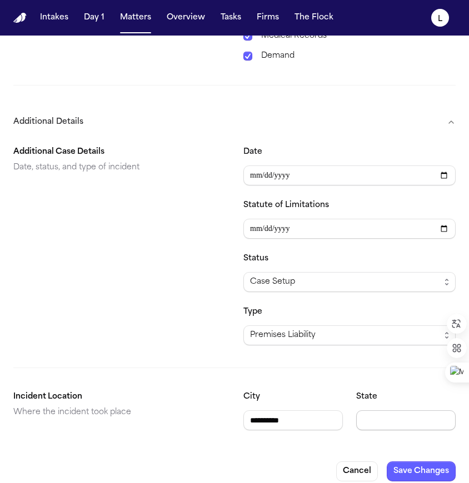
click at [371, 411] on input "State" at bounding box center [405, 421] width 99 height 20
type input "**"
click at [419, 462] on button "Save Changes" at bounding box center [421, 472] width 69 height 20
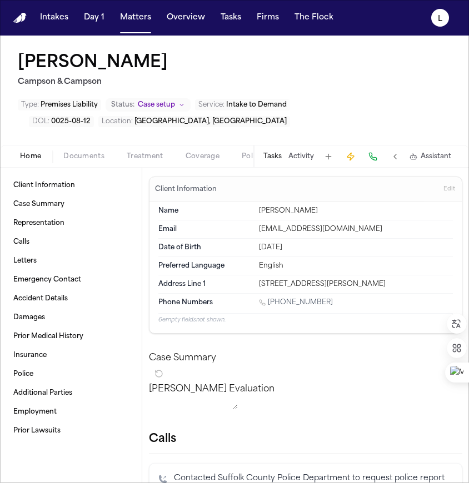
click at [141, 70] on div "[PERSON_NAME] & [PERSON_NAME] Type : Premises Liability Status: Case setup Serv…" at bounding box center [234, 90] width 469 height 109
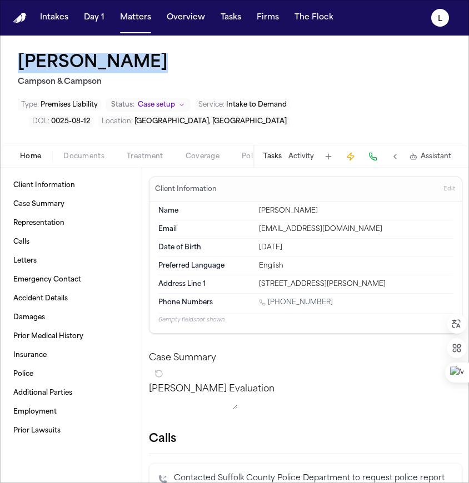
drag, startPoint x: 139, startPoint y: 67, endPoint x: 19, endPoint y: 65, distance: 120.1
click at [19, 64] on div "[PERSON_NAME]" at bounding box center [95, 63] width 154 height 20
copy h1 "[PERSON_NAME]"
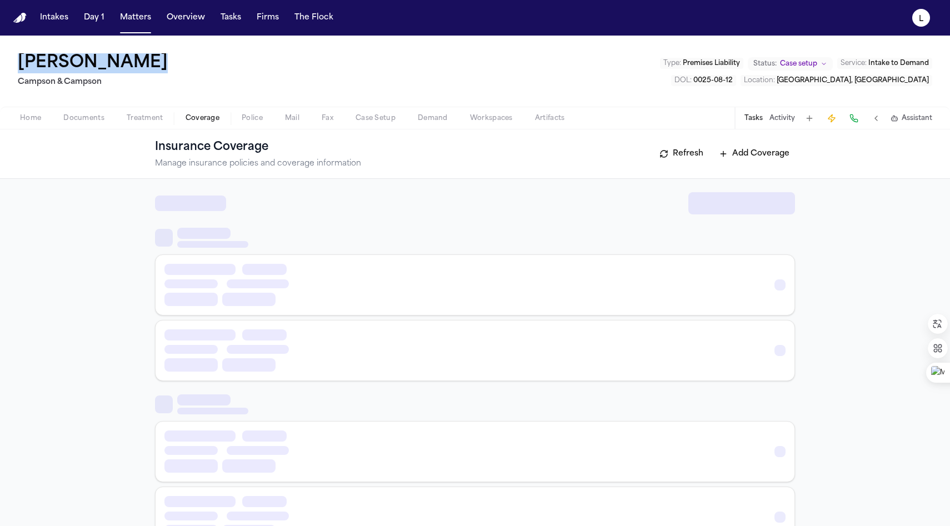
click at [203, 118] on span "Coverage" at bounding box center [203, 118] width 34 height 9
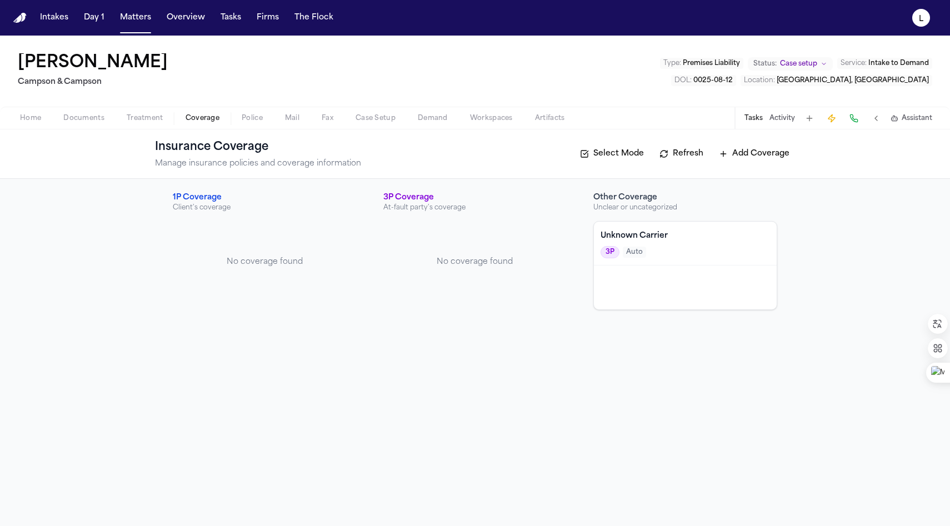
click at [414, 207] on p "At-fault party's coverage" at bounding box center [475, 207] width 184 height 9
click at [435, 203] on p "At-fault party's coverage" at bounding box center [475, 207] width 184 height 9
click at [410, 203] on p "At-fault party's coverage" at bounding box center [475, 207] width 184 height 9
click at [468, 238] on h4 "Unknown Carrier" at bounding box center [685, 236] width 169 height 11
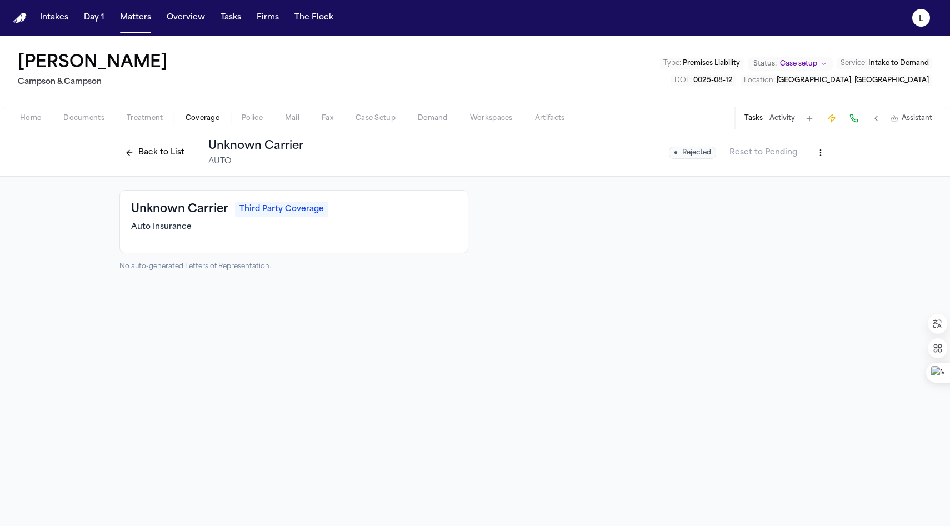
click at [351, 228] on div "Auto Insurance" at bounding box center [294, 227] width 326 height 11
click at [308, 216] on span "Third Party Coverage" at bounding box center [281, 210] width 93 height 16
click at [307, 213] on span "Third Party Coverage" at bounding box center [281, 210] width 93 height 16
click at [468, 151] on html "Intakes Day 1 Matters Overview Tasks Firms The Flock L [PERSON_NAME] & [PERSON_…" at bounding box center [475, 263] width 950 height 526
click at [468, 192] on div "Delete Coverage" at bounding box center [782, 195] width 93 height 18
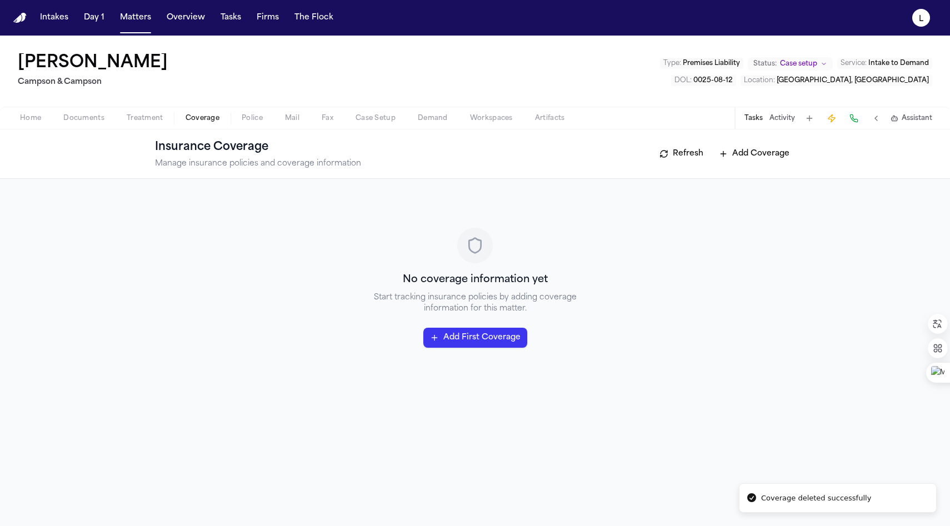
click at [463, 343] on button "Add First Coverage" at bounding box center [475, 338] width 104 height 20
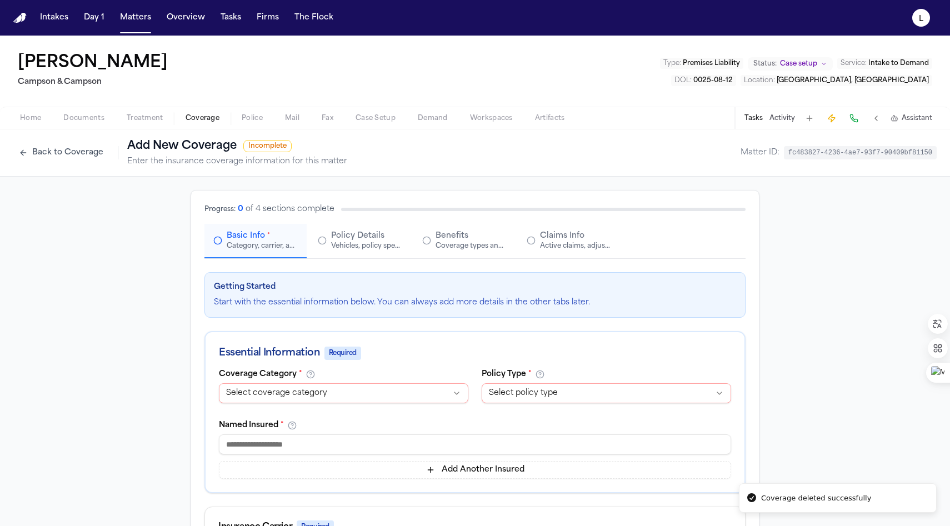
click at [266, 395] on html "Coverage deleted successfully Intakes Day 1 Matters Overview Tasks Firms The Fl…" at bounding box center [475, 263] width 950 height 526
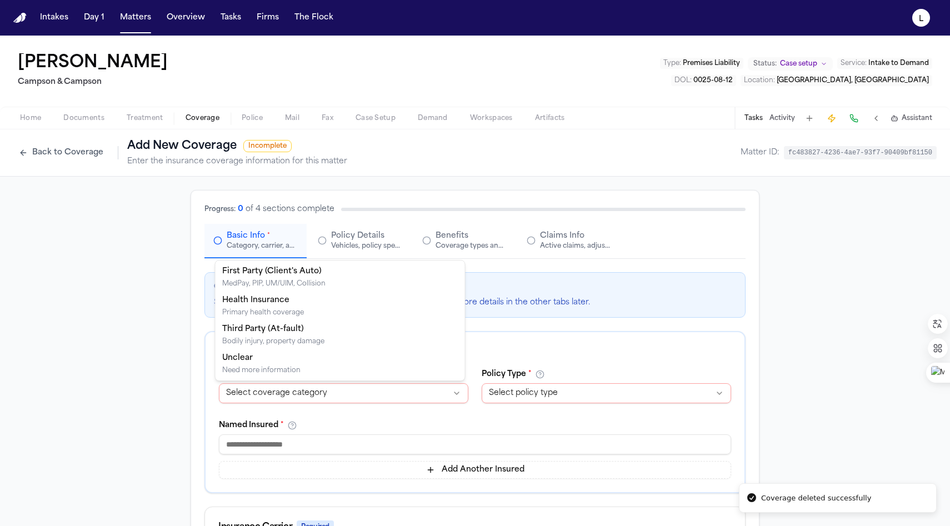
select select "**********"
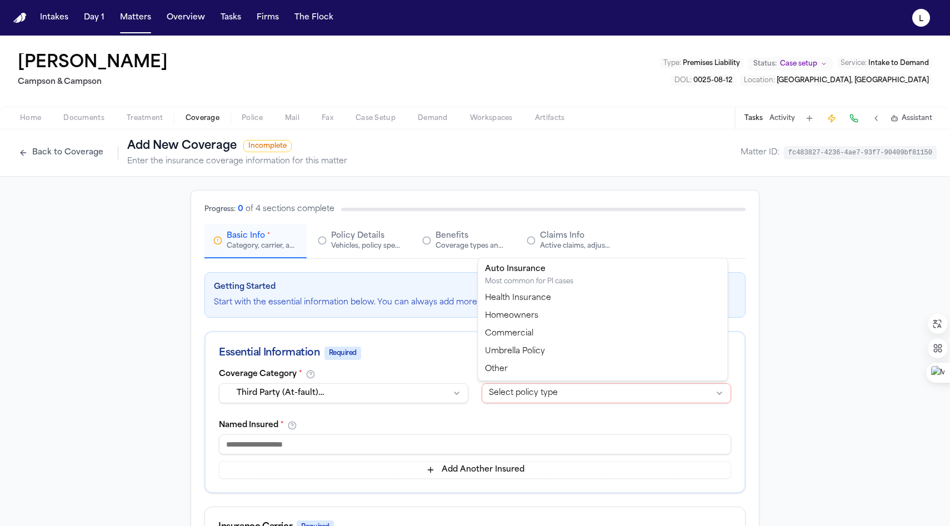
click at [468, 394] on html "Intakes Day 1 Matters Overview Tasks Firms The Flock L [PERSON_NAME] & [PERSON_…" at bounding box center [475, 263] width 950 height 526
select select "**********"
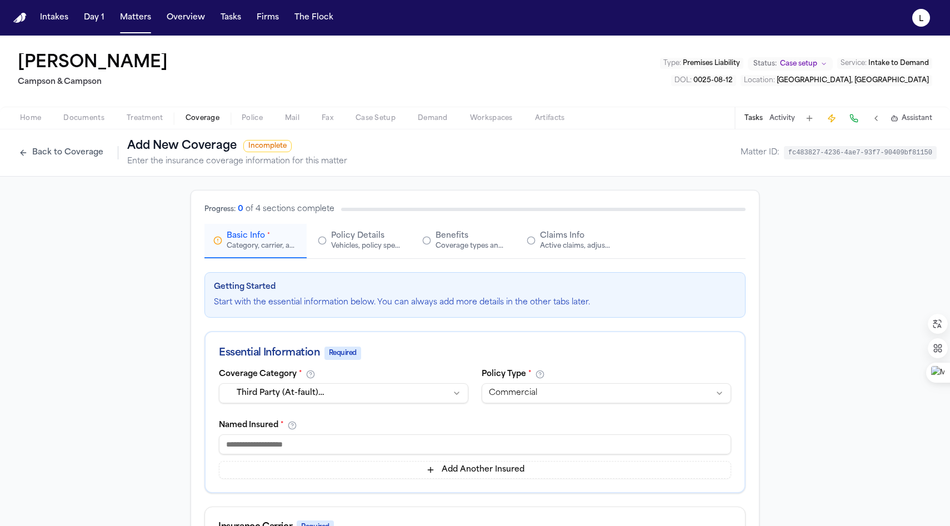
click at [261, 448] on input at bounding box center [475, 445] width 512 height 20
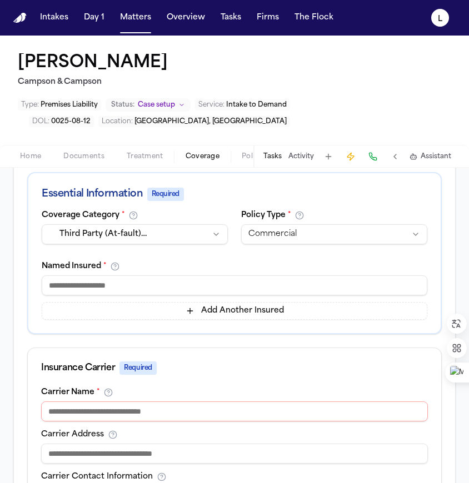
scroll to position [210, 0]
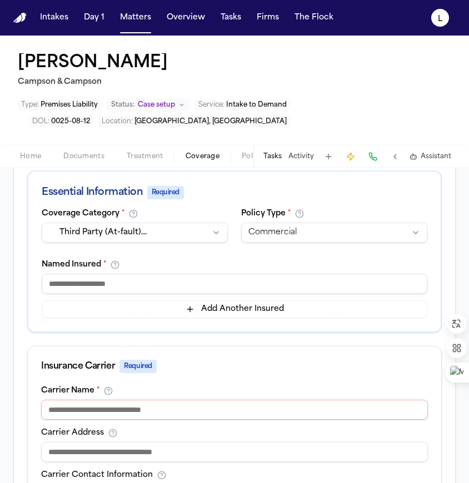
click at [70, 274] on input at bounding box center [235, 284] width 386 height 20
paste input "**********"
type input "**********"
click at [74, 274] on input at bounding box center [235, 284] width 386 height 20
paste input "**********"
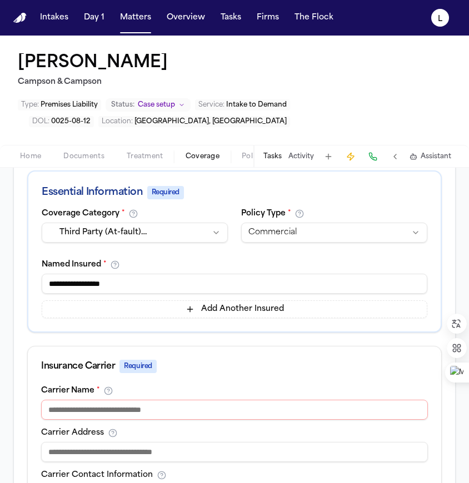
type input "**********"
click at [73, 400] on input at bounding box center [234, 410] width 387 height 20
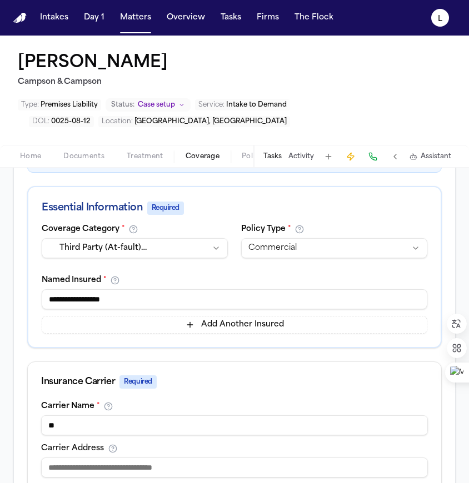
type input "*******"
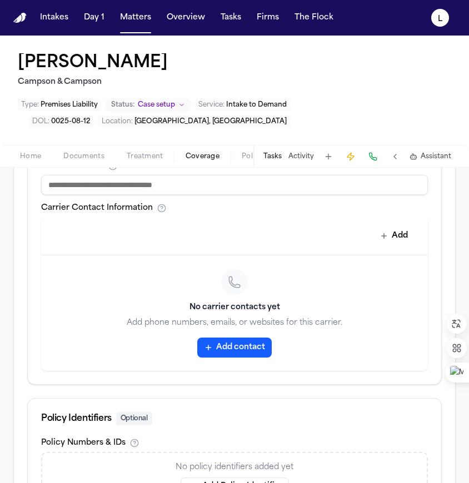
scroll to position [565, 0]
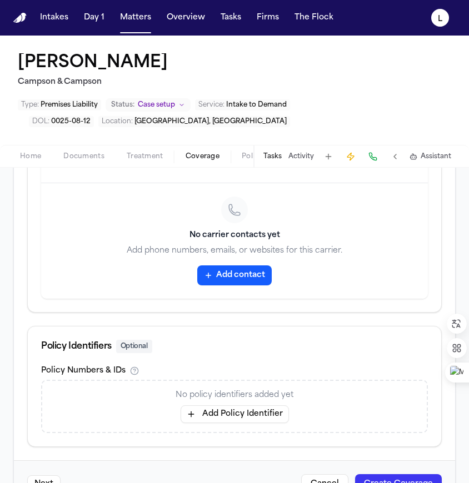
click at [392, 475] on button "Create Coverage" at bounding box center [398, 485] width 87 height 20
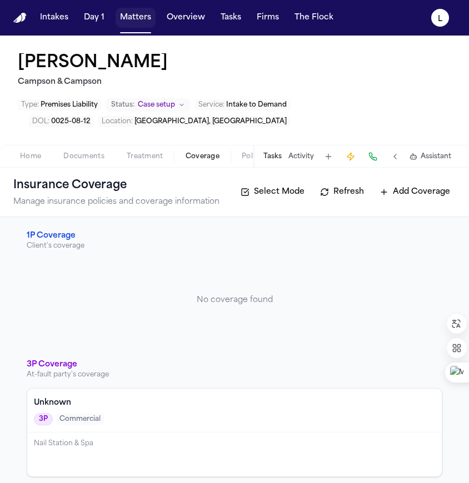
click at [139, 21] on button "Matters" at bounding box center [136, 18] width 40 height 20
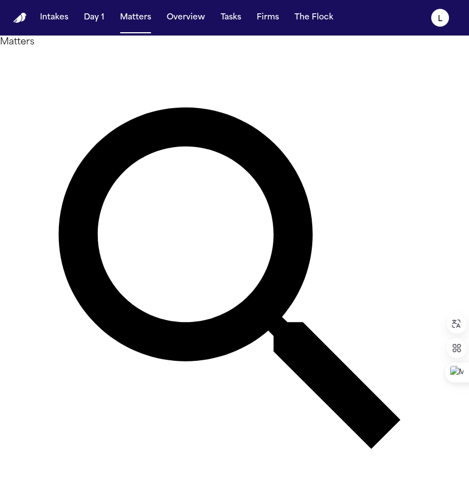
drag, startPoint x: 159, startPoint y: 69, endPoint x: 72, endPoint y: 69, distance: 86.7
click at [72, 69] on div "Matters **** Overview Add Matter" at bounding box center [234, 290] width 469 height 509
type input "*********"
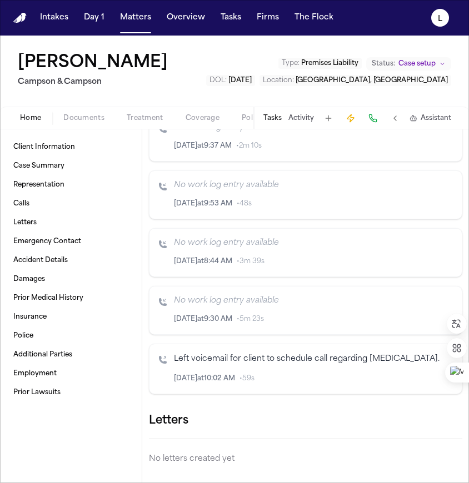
scroll to position [498, 0]
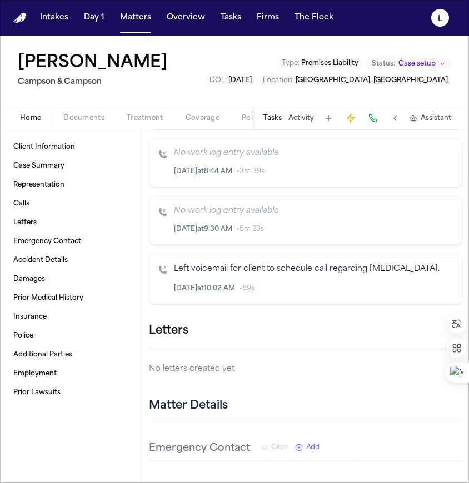
click at [391, 118] on button at bounding box center [395, 119] width 16 height 16
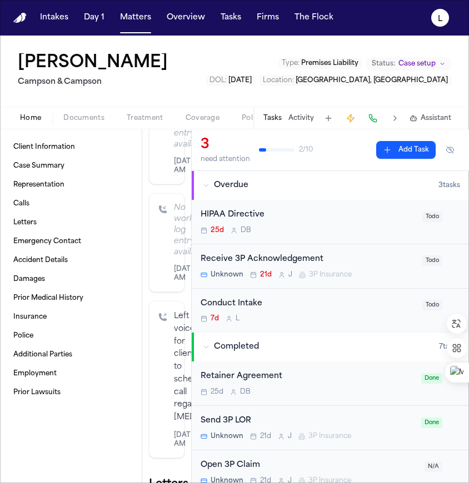
click at [305, 315] on div "7d L" at bounding box center [308, 319] width 215 height 9
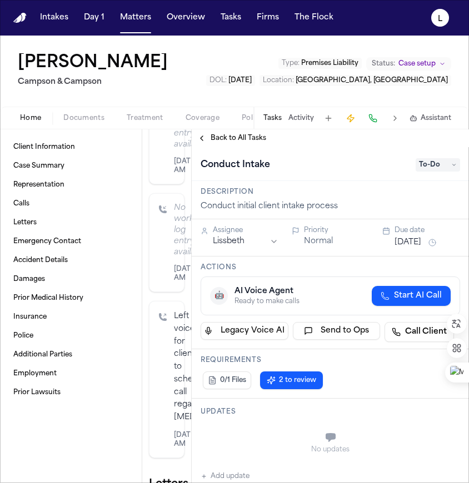
drag, startPoint x: 437, startPoint y: 162, endPoint x: 423, endPoint y: 175, distance: 19.3
click at [437, 162] on span "To-Do" at bounding box center [438, 164] width 44 height 13
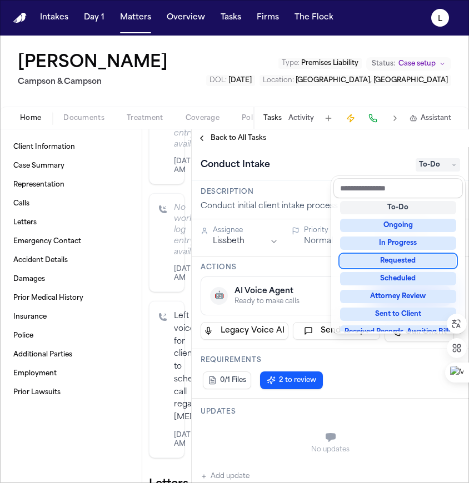
scroll to position [173, 0]
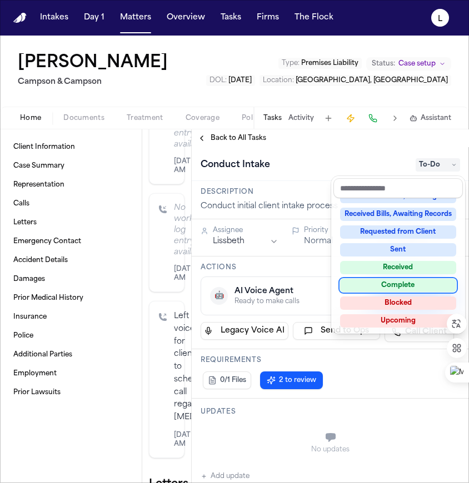
click at [406, 288] on div "Complete" at bounding box center [398, 285] width 116 height 13
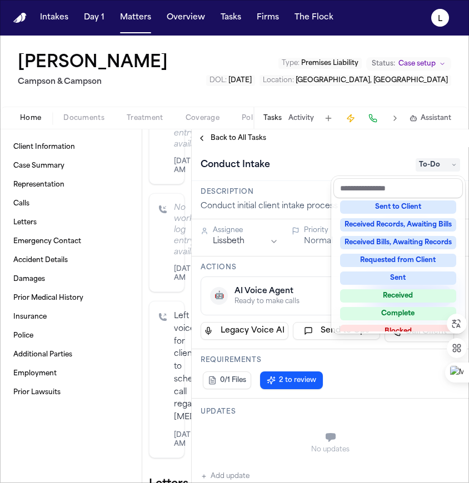
scroll to position [81, 0]
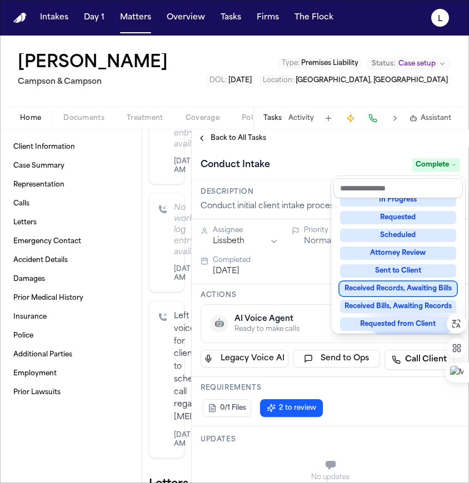
click at [247, 441] on div "**********" at bounding box center [330, 315] width 277 height 336
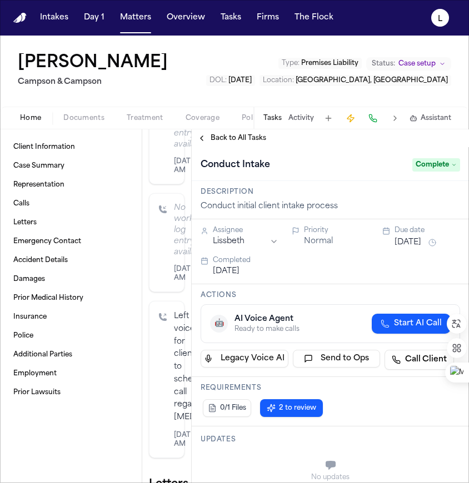
click at [209, 443] on h3 "Updates" at bounding box center [331, 440] width 260 height 9
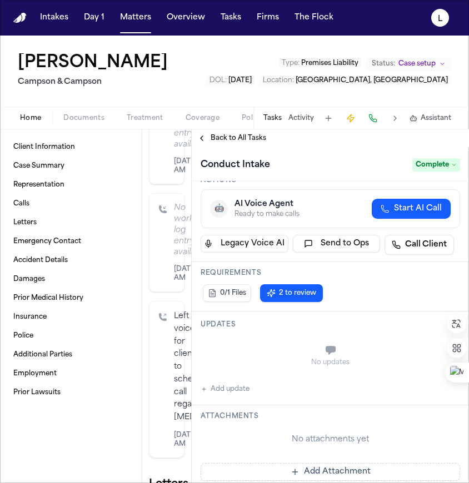
scroll to position [176, 0]
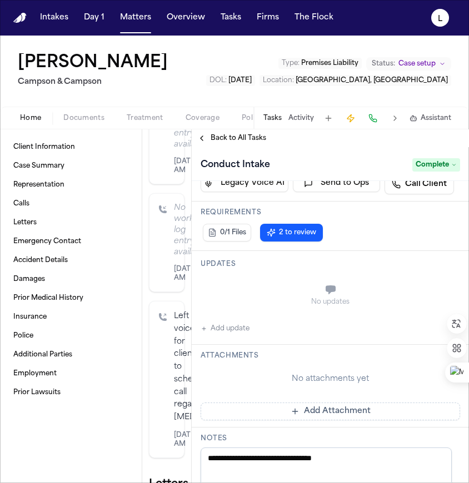
click at [224, 335] on button "Add update" at bounding box center [225, 328] width 49 height 13
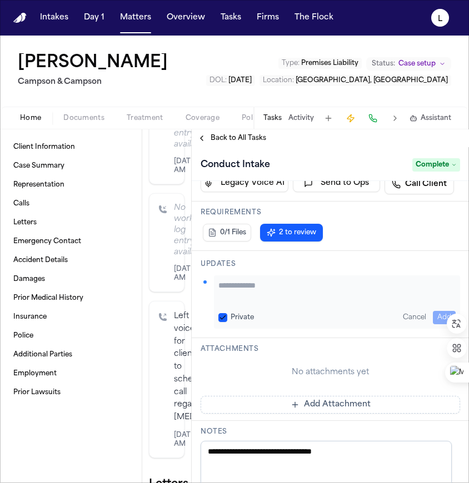
click at [232, 292] on textarea "Add your update" at bounding box center [336, 291] width 237 height 22
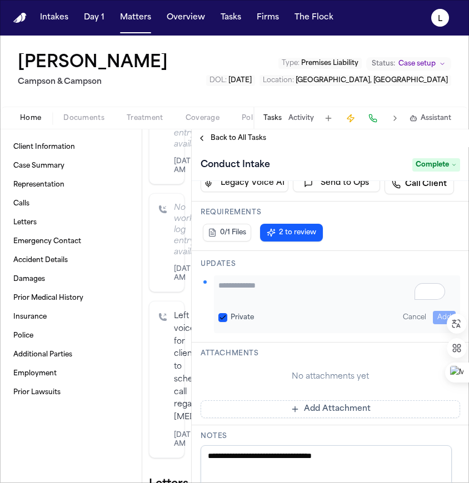
paste textarea "**********"
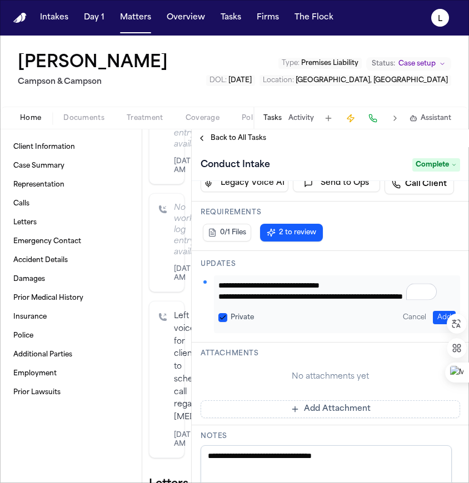
scroll to position [434, 0]
type textarea "**********"
click at [434, 316] on button "Add" at bounding box center [444, 317] width 23 height 13
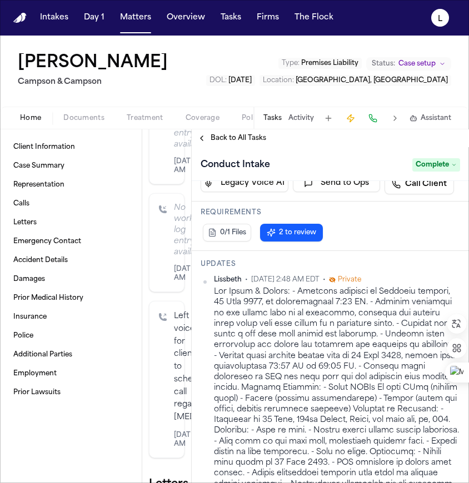
click at [246, 138] on span "Back to All Tasks" at bounding box center [239, 138] width 56 height 9
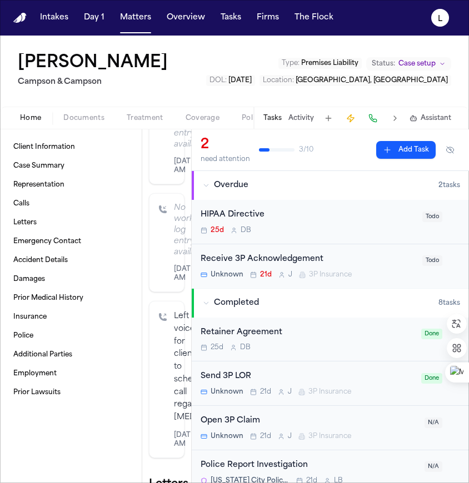
click at [374, 261] on div "Receive 3P Acknowledgement" at bounding box center [308, 259] width 215 height 13
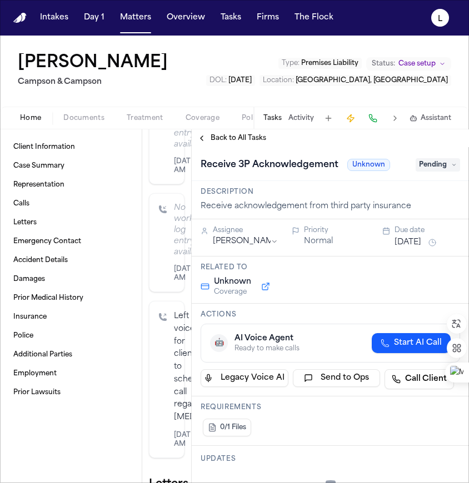
click at [209, 137] on button "Back to All Tasks" at bounding box center [232, 138] width 80 height 9
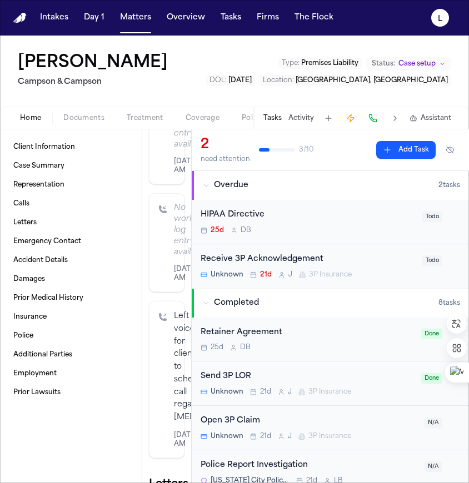
click at [203, 117] on span "Coverage" at bounding box center [203, 118] width 34 height 9
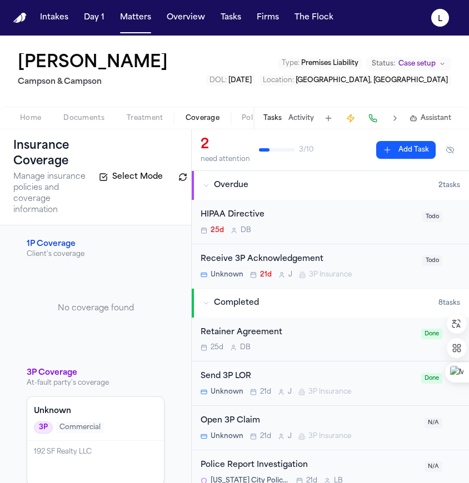
click at [116, 414] on h4 "Unknown" at bounding box center [95, 411] width 123 height 11
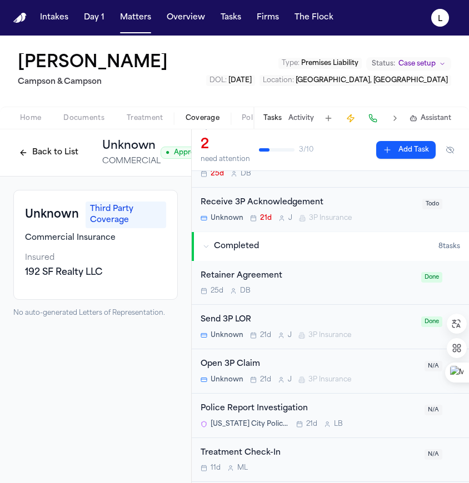
scroll to position [57, 0]
click at [330, 317] on div "Send 3P LOR" at bounding box center [308, 319] width 214 height 13
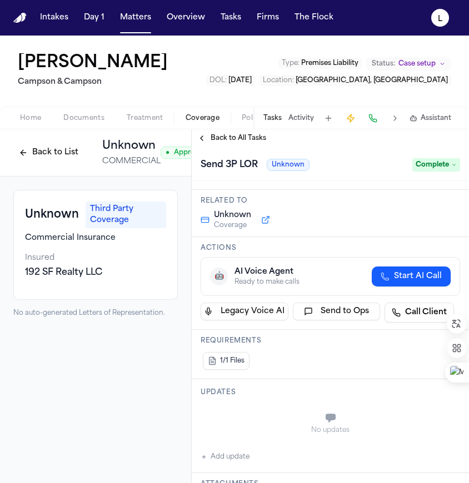
scroll to position [83, 0]
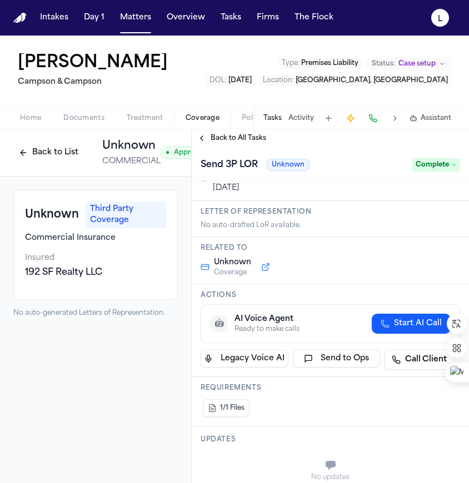
click at [136, 73] on div "[PERSON_NAME] [PERSON_NAME] & [PERSON_NAME] Type : Premises Liability Status: C…" at bounding box center [234, 71] width 469 height 71
drag, startPoint x: 130, startPoint y: 69, endPoint x: 21, endPoint y: 67, distance: 109.5
click at [21, 67] on div "[PERSON_NAME] [PERSON_NAME] & [PERSON_NAME] Type : Premises Liability Status: C…" at bounding box center [234, 71] width 469 height 71
copy h1 "[PERSON_NAME]"
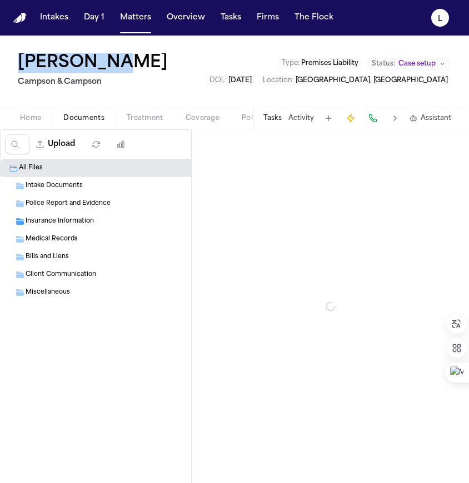
click at [73, 122] on span "Documents" at bounding box center [83, 118] width 41 height 9
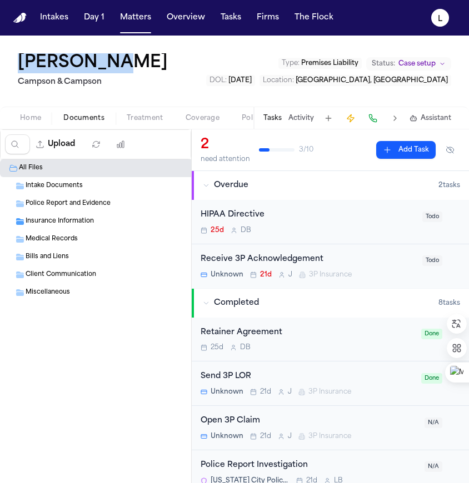
click at [46, 225] on span "Insurance Information" at bounding box center [60, 221] width 68 height 9
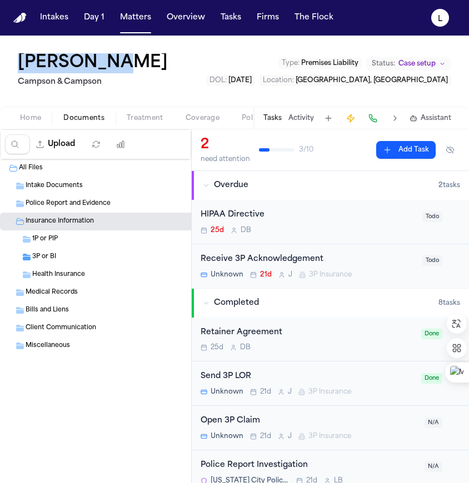
click at [46, 255] on span "3P or BI" at bounding box center [44, 257] width 24 height 9
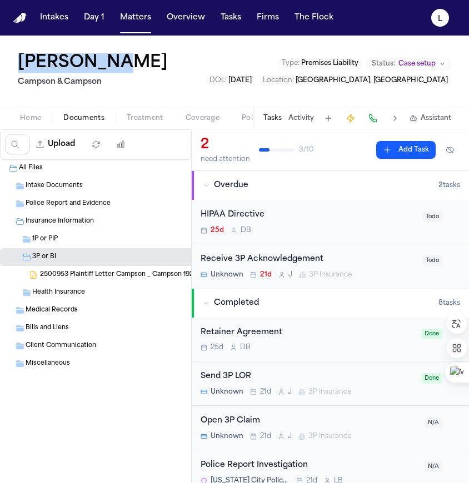
click at [63, 275] on span "2500953 Plaintiff Letter Campson _ Campson 192 SF Realty LLC [DATE].docx" at bounding box center [138, 275] width 196 height 9
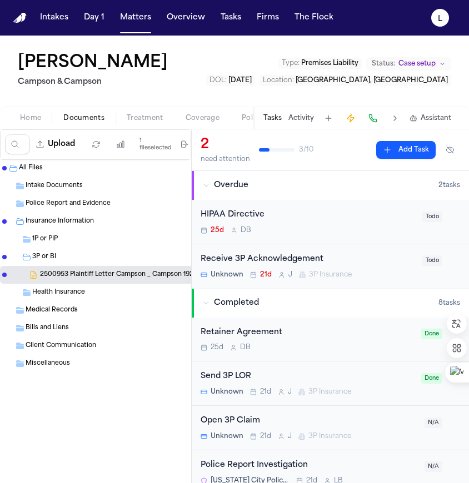
click at [74, 283] on div "2500953 Plaintiff Letter Campson _ Campson 192 SF Realty LLC [DATE].docx 75.9 K…" at bounding box center [133, 275] width 266 height 18
click at [72, 279] on span "2500953 Plaintiff Letter Campson _ Campson 192 SF Realty LLC [DATE].docx" at bounding box center [138, 275] width 196 height 9
click at [79, 277] on span "2500953 Plaintiff Letter Campson _ Campson 192 SF Realty LLC [DATE].docx" at bounding box center [138, 275] width 196 height 9
click at [395, 116] on button at bounding box center [395, 119] width 16 height 16
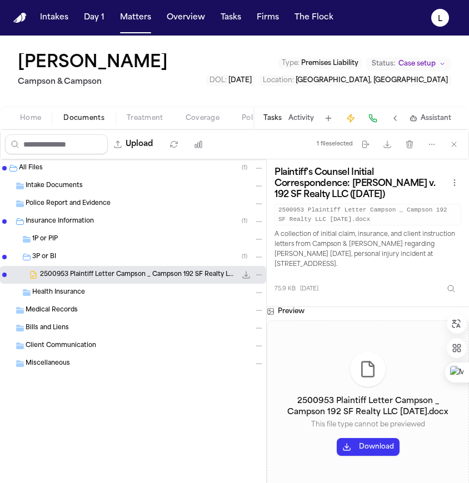
click at [368, 449] on button "Download" at bounding box center [368, 447] width 63 height 18
click at [16, 122] on button "Home" at bounding box center [30, 118] width 43 height 13
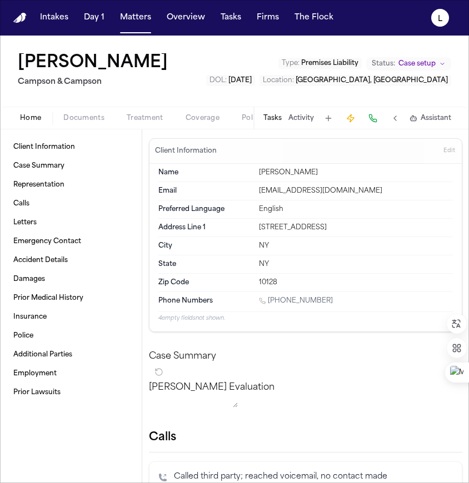
drag, startPoint x: 257, startPoint y: 228, endPoint x: 335, endPoint y: 227, distance: 77.8
click at [335, 227] on div "[STREET_ADDRESS]" at bounding box center [356, 227] width 194 height 9
copy div "[STREET_ADDRESS]"
click at [297, 245] on div "NY" at bounding box center [356, 246] width 194 height 9
drag, startPoint x: 279, startPoint y: 282, endPoint x: 252, endPoint y: 282, distance: 27.2
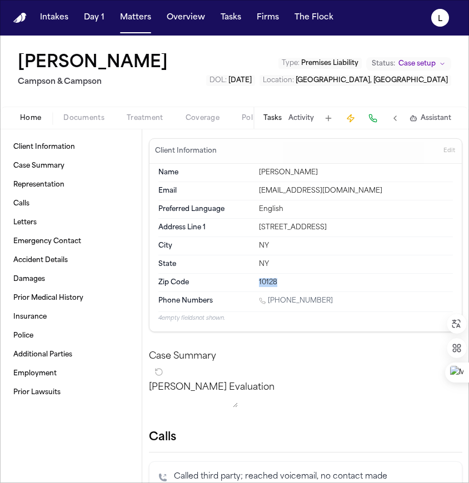
click at [252, 282] on div "Zip Code 10128" at bounding box center [305, 283] width 295 height 18
copy div "10128"
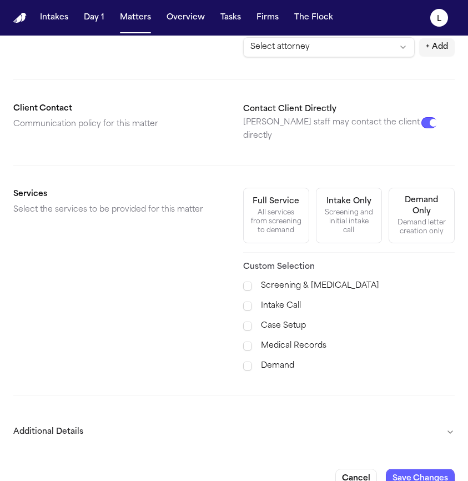
scroll to position [271, 0]
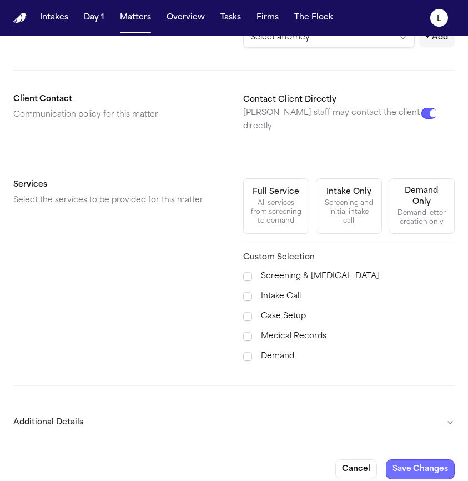
click at [400, 461] on button "Save Changes" at bounding box center [420, 470] width 69 height 20
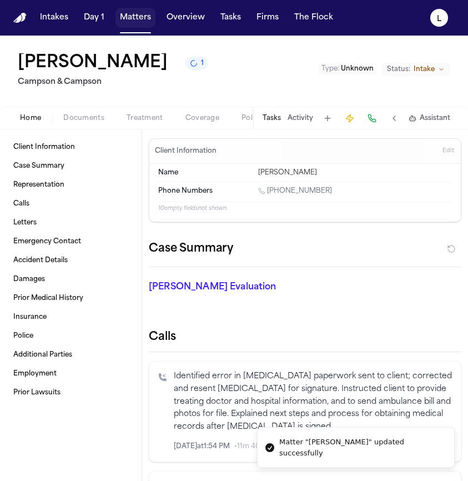
click at [141, 21] on button "Matters" at bounding box center [136, 18] width 40 height 20
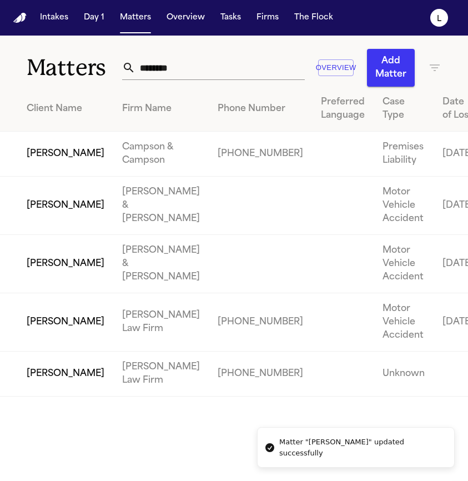
click at [193, 75] on input "********" at bounding box center [220, 68] width 169 height 24
drag, startPoint x: 193, startPoint y: 71, endPoint x: 60, endPoint y: 74, distance: 133.4
click at [59, 73] on div "Matters ******** Overview Add Matter" at bounding box center [234, 61] width 468 height 51
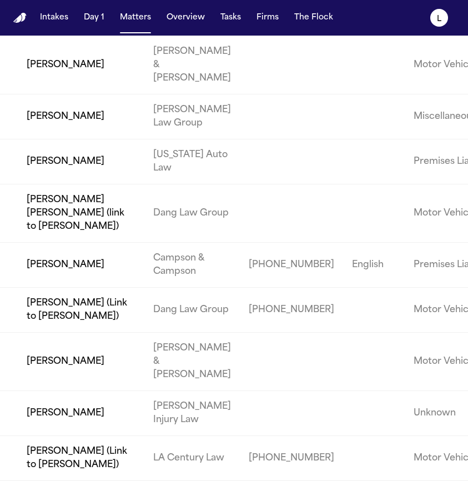
scroll to position [220, 0]
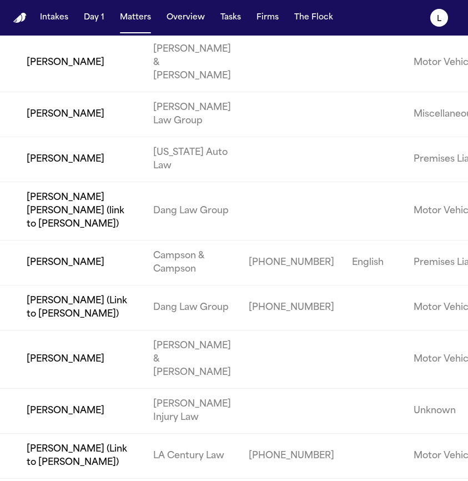
type input "*****"
click at [76, 286] on td "[PERSON_NAME]" at bounding box center [72, 263] width 144 height 45
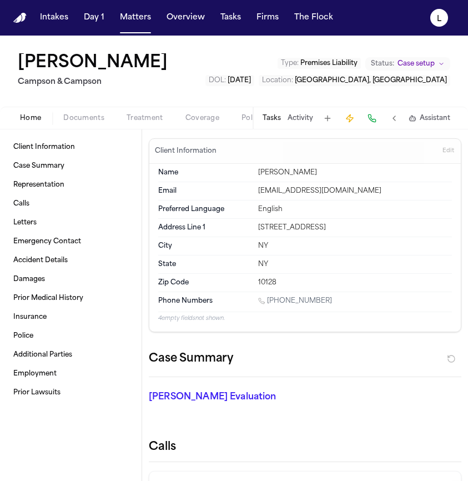
click at [394, 117] on button at bounding box center [395, 119] width 16 height 16
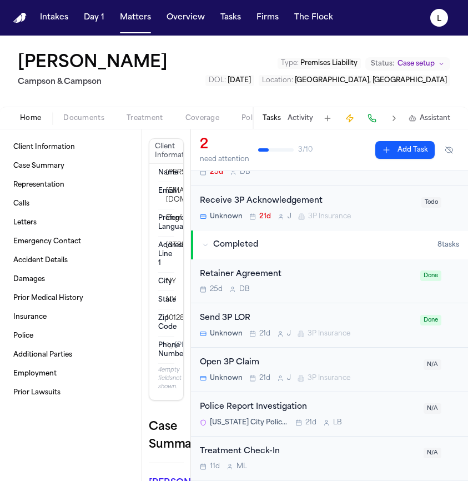
scroll to position [74, 0]
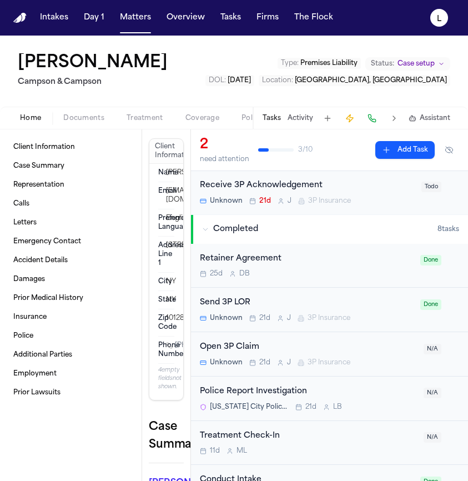
click at [346, 298] on div "Send 3P LOR" at bounding box center [307, 303] width 214 height 13
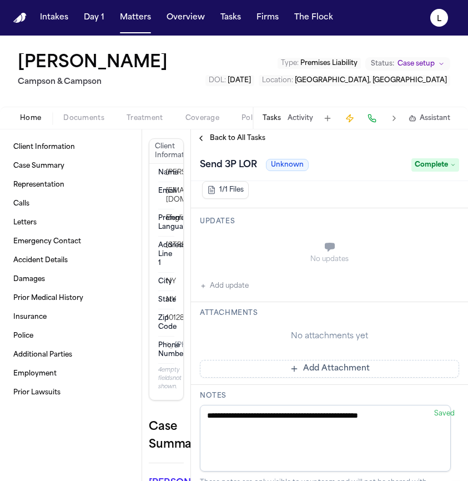
scroll to position [320, 0]
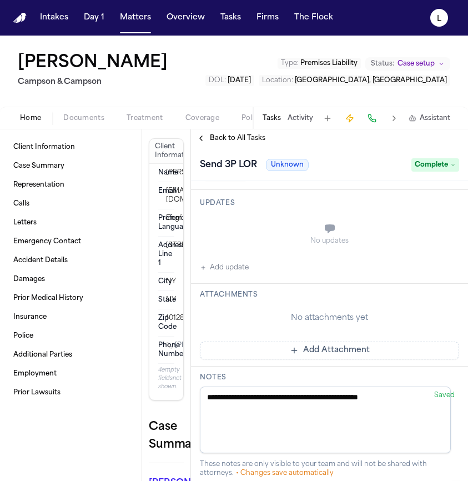
click at [286, 355] on button "Add Attachment" at bounding box center [330, 351] width 260 height 18
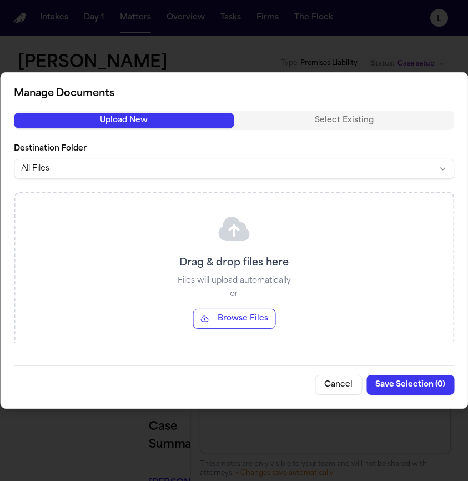
click at [218, 325] on button "Browse Files" at bounding box center [234, 319] width 83 height 20
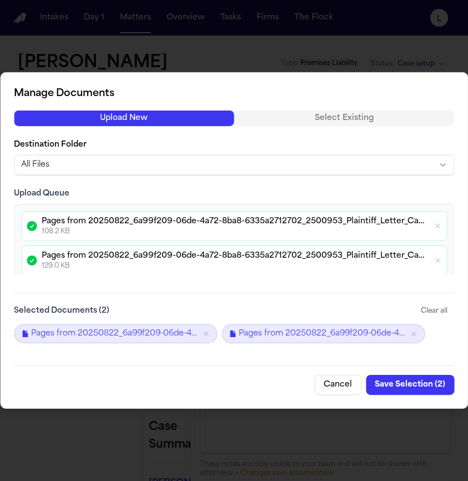
click at [237, 333] on div "Pages from 20250822_6a99f209-06de-4a72-8ba8-6335a2712702_2500953_Plaintiff_Lett…" at bounding box center [323, 334] width 203 height 19
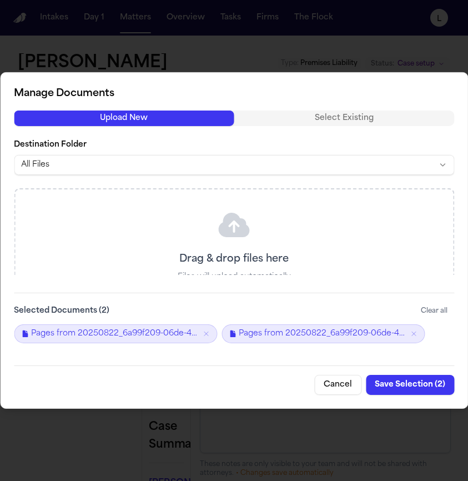
click at [255, 247] on div "Drag & drop files here Files will upload automatically or Browse Files" at bounding box center [234, 266] width 438 height 153
click at [223, 253] on p "Drag & drop files here" at bounding box center [234, 260] width 109 height 16
click at [402, 388] on button "Save Selection ( 2 )" at bounding box center [410, 385] width 88 height 20
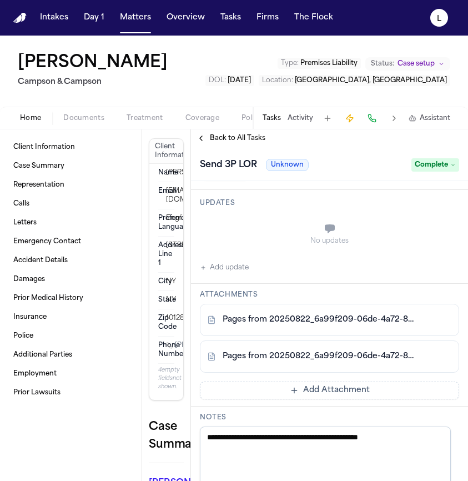
click at [267, 393] on button "Add Attachment" at bounding box center [330, 391] width 260 height 18
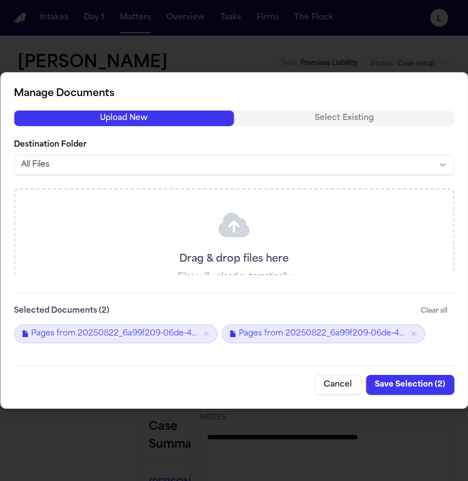
click at [273, 267] on p "Drag & drop files here" at bounding box center [234, 260] width 109 height 16
drag, startPoint x: 262, startPoint y: 224, endPoint x: 257, endPoint y: 219, distance: 6.7
click at [262, 224] on div "Drag & drop files here Files will upload automatically or Browse Files" at bounding box center [234, 266] width 438 height 153
click at [173, 119] on button "Upload New" at bounding box center [124, 119] width 221 height 16
click at [408, 384] on button "Save Selection ( 2 )" at bounding box center [410, 385] width 88 height 20
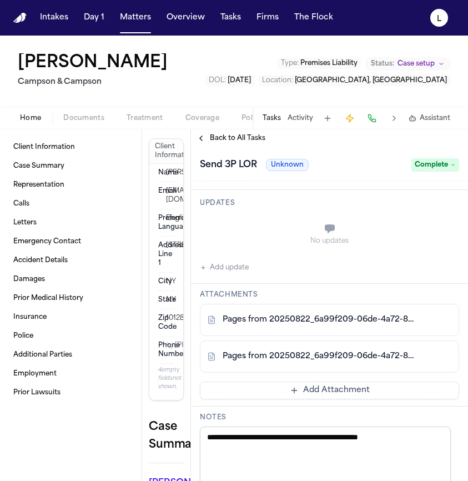
click at [303, 391] on button "Add Attachment" at bounding box center [330, 391] width 260 height 18
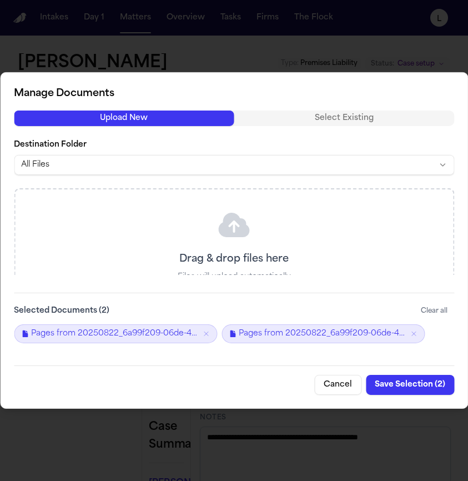
click at [176, 229] on div "Drag & drop files here Files will upload automatically or Browse Files" at bounding box center [234, 266] width 438 height 153
click at [137, 229] on div "Drag & drop files here Files will upload automatically or Browse Files" at bounding box center [234, 266] width 438 height 153
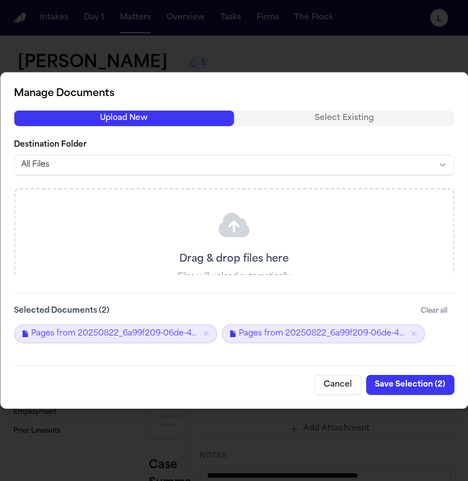
click at [248, 221] on icon at bounding box center [235, 225] width 36 height 36
click at [284, 114] on button "Select Existing" at bounding box center [345, 119] width 221 height 16
click at [175, 122] on button "Upload New" at bounding box center [124, 119] width 221 height 16
click at [249, 251] on div "Drag & drop files here Files will upload automatically or Browse Files" at bounding box center [234, 266] width 438 height 153
drag, startPoint x: 270, startPoint y: 263, endPoint x: 274, endPoint y: 270, distance: 7.2
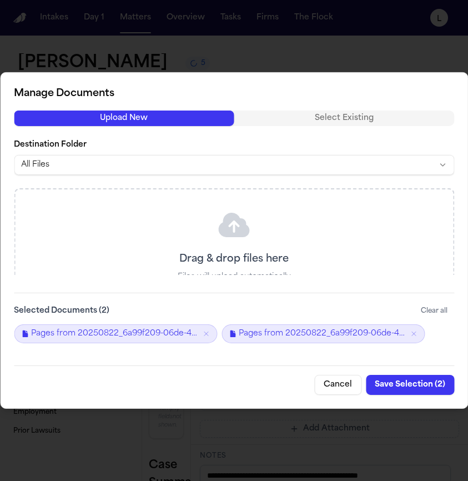
click at [271, 263] on p "Drag & drop files here" at bounding box center [234, 260] width 109 height 16
click at [336, 388] on button "Cancel" at bounding box center [338, 385] width 47 height 20
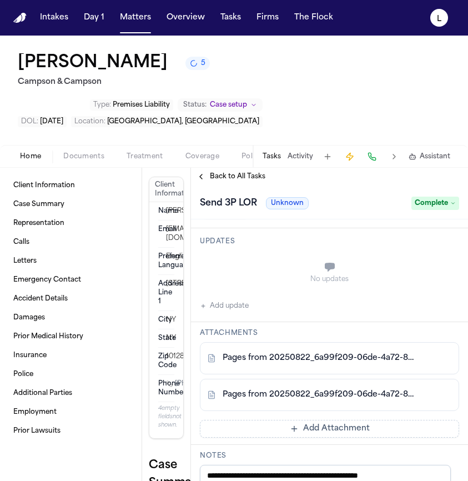
click at [76, 152] on span "Documents" at bounding box center [83, 156] width 41 height 9
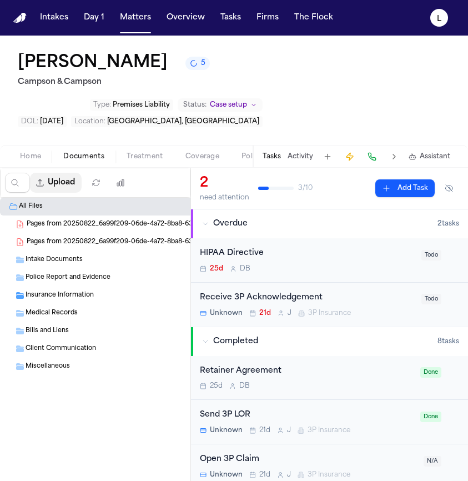
click at [71, 173] on button "Upload" at bounding box center [56, 183] width 52 height 20
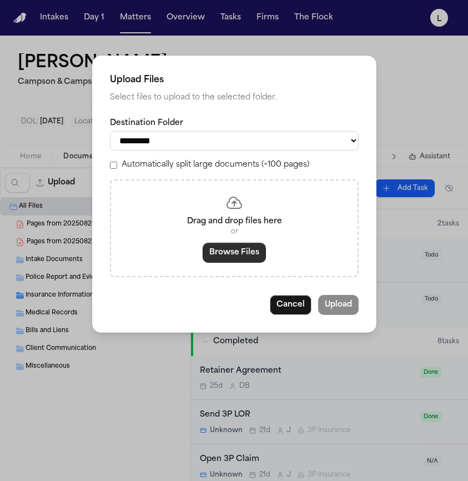
click at [227, 253] on button "Browse Files" at bounding box center [234, 253] width 63 height 20
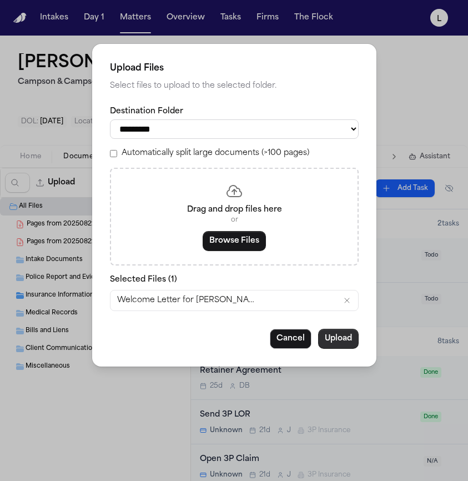
click at [343, 342] on button "Upload" at bounding box center [338, 339] width 41 height 20
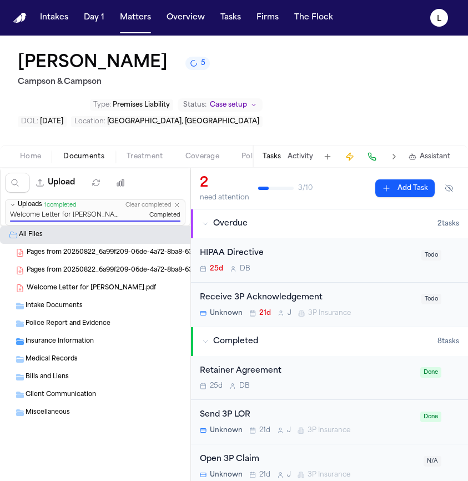
click at [352, 265] on div "25d D B" at bounding box center [307, 269] width 215 height 9
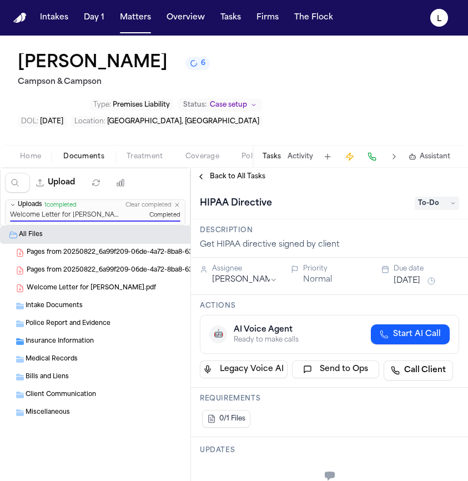
click at [313, 275] on button "Normal" at bounding box center [317, 280] width 29 height 11
click at [316, 275] on button "Urgent" at bounding box center [316, 280] width 27 height 11
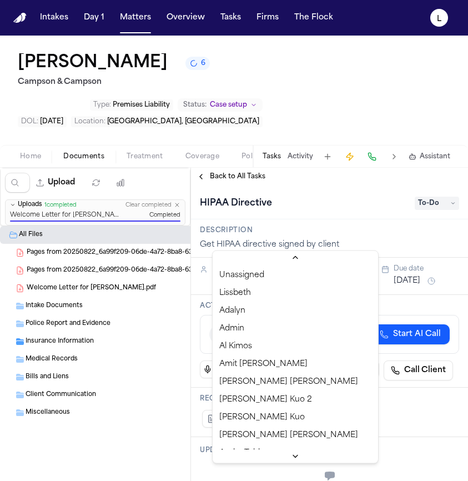
click at [239, 242] on html "Intakes Day 1 Matters Overview Tasks Firms The Flock L Ramon Pena 6 Campson & C…" at bounding box center [234, 240] width 468 height 481
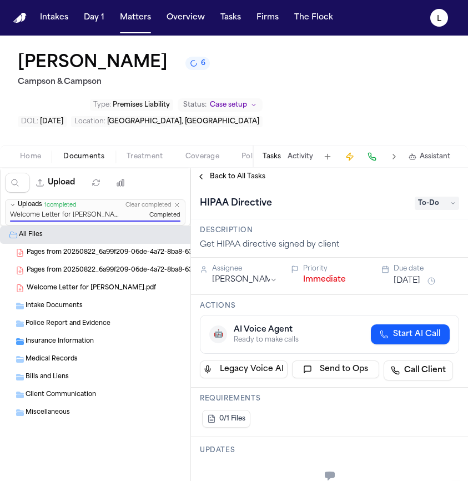
click at [79, 333] on div "Insurance Information ( 1 )" at bounding box center [133, 342] width 266 height 18
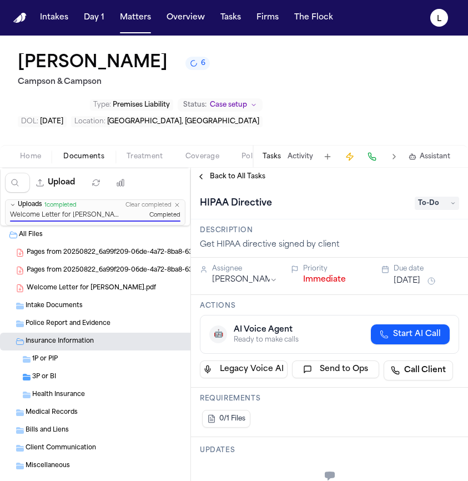
click at [47, 373] on span "3P or BI" at bounding box center [44, 377] width 24 height 9
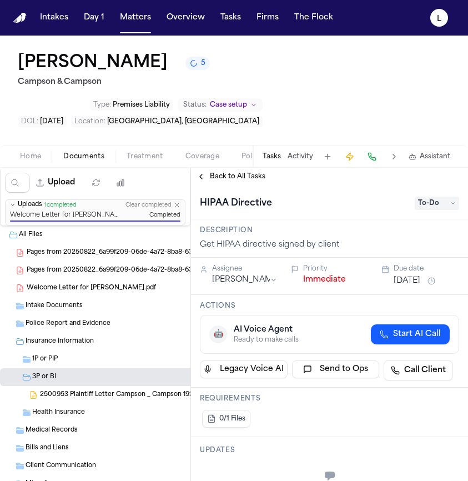
click at [129, 266] on span "Pages from 20250822_6a99f209-06de-4a72-8ba8-6335a2712702_2500953_Plaintiff_Lett…" at bounding box center [132, 270] width 210 height 9
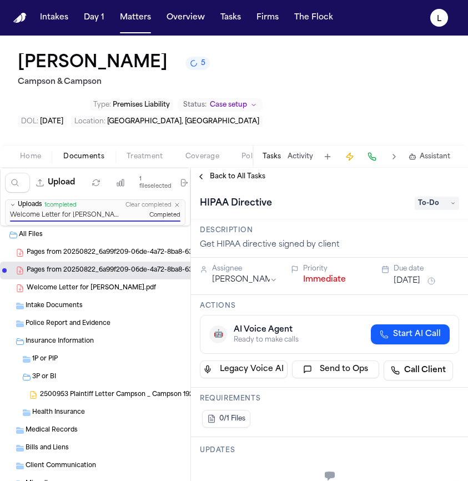
click at [116, 248] on span "Pages from 20250822_6a99f209-06de-4a72-8ba8-6335a2712702_2500953_Plaintiff_Lett…" at bounding box center [132, 252] width 210 height 9
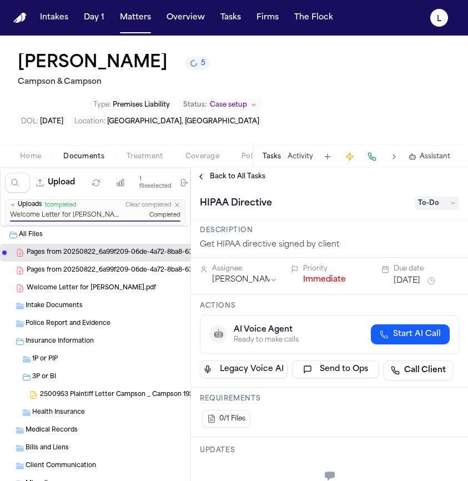
drag, startPoint x: 92, startPoint y: 218, endPoint x: 50, endPoint y: 340, distance: 128.6
click at [50, 340] on div "All Files ( 4 ) Pages from 20250822_6a99f209-06de-4a72-8ba8-6335a2712702_250095…" at bounding box center [133, 387] width 266 height 322
drag, startPoint x: 51, startPoint y: 216, endPoint x: 88, endPoint y: 347, distance: 136.3
click at [88, 347] on div "All Files ( 4 ) Pages from 20250822_6a99f209-06de-4a72-8ba8-6335a2712702_250095…" at bounding box center [133, 387] width 266 height 322
click at [182, 180] on icon "button" at bounding box center [185, 183] width 6 height 7
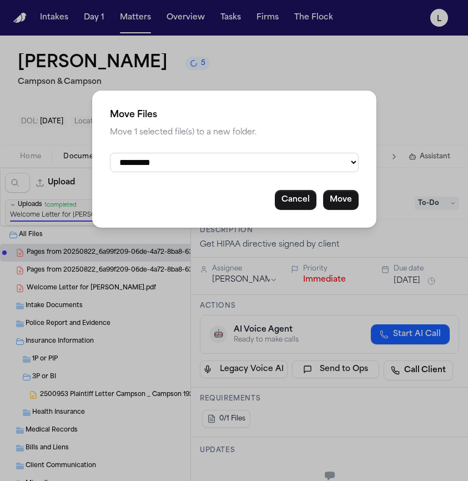
click at [211, 159] on select "**********" at bounding box center [234, 162] width 249 height 19
select select "**********"
click at [110, 153] on select "**********" at bounding box center [234, 162] width 249 height 19
click at [340, 205] on button "Move" at bounding box center [341, 200] width 36 height 20
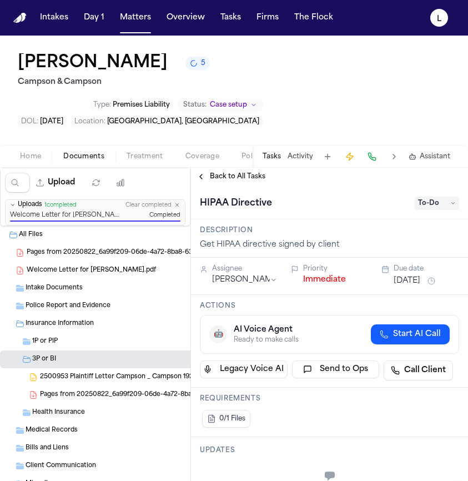
click at [96, 248] on span "Pages from 20250822_6a99f209-06de-4a72-8ba8-6335a2712702_2500953_Plaintiff_Lett…" at bounding box center [132, 252] width 210 height 9
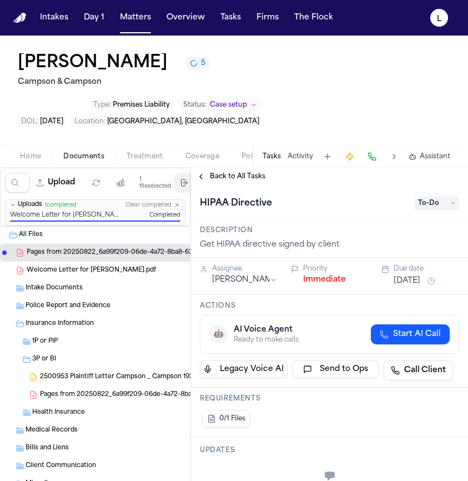
click at [180, 178] on icon "button" at bounding box center [184, 182] width 9 height 9
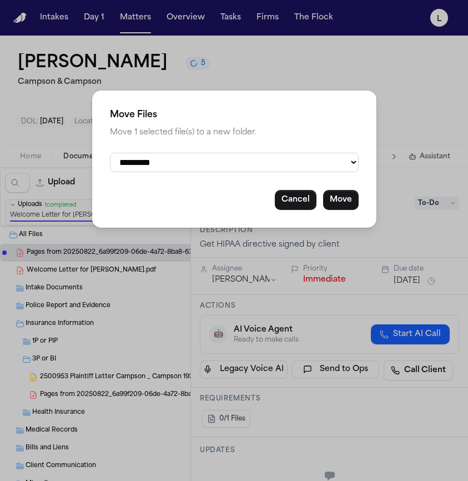
click at [282, 171] on select "**********" at bounding box center [234, 162] width 249 height 19
select select "**********"
click at [110, 153] on select "**********" at bounding box center [234, 162] width 249 height 19
click at [340, 201] on button "Move" at bounding box center [341, 200] width 36 height 20
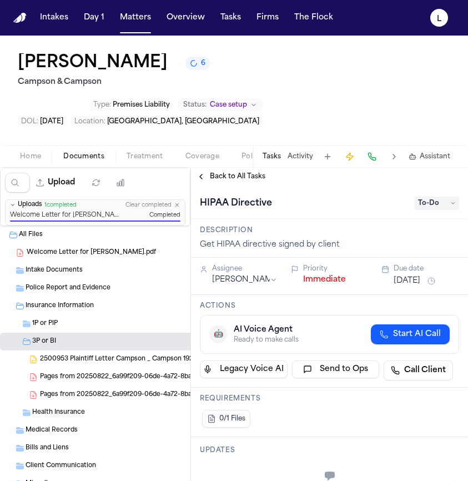
click at [116, 248] on span "Welcome Letter for Ramon Pena.pdf" at bounding box center [91, 252] width 129 height 9
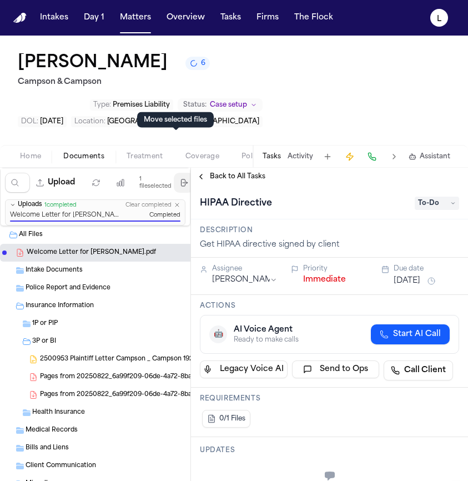
click at [176, 173] on button "Move files" at bounding box center [184, 183] width 20 height 20
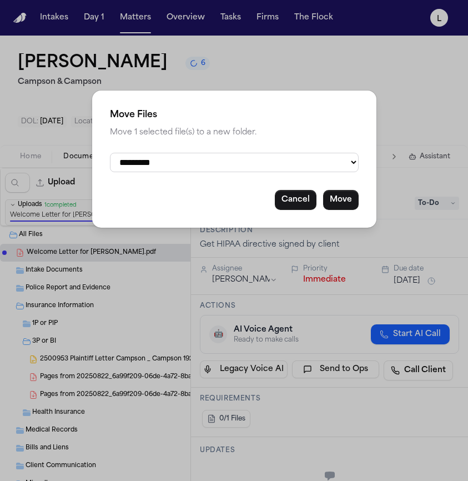
click at [302, 161] on select "**********" at bounding box center [234, 162] width 249 height 19
select select "**********"
click at [110, 153] on select "**********" at bounding box center [234, 162] width 249 height 19
click at [350, 206] on button "Move" at bounding box center [341, 200] width 36 height 20
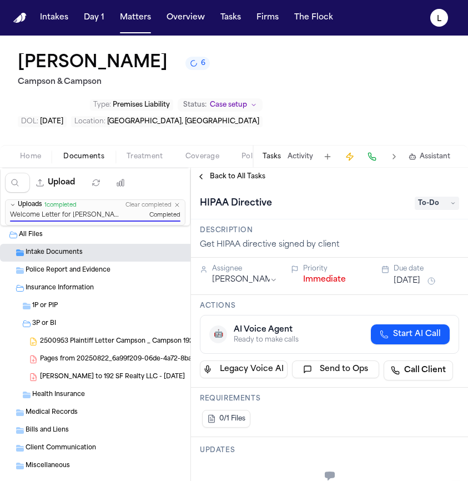
click at [84, 152] on span "Documents" at bounding box center [83, 156] width 41 height 9
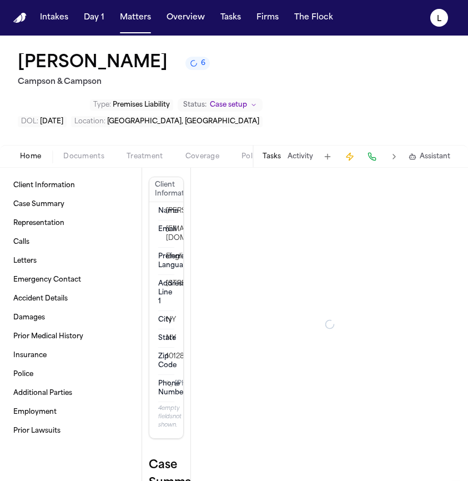
click at [31, 152] on span "Home" at bounding box center [30, 156] width 21 height 9
